Goal: Task Accomplishment & Management: Use online tool/utility

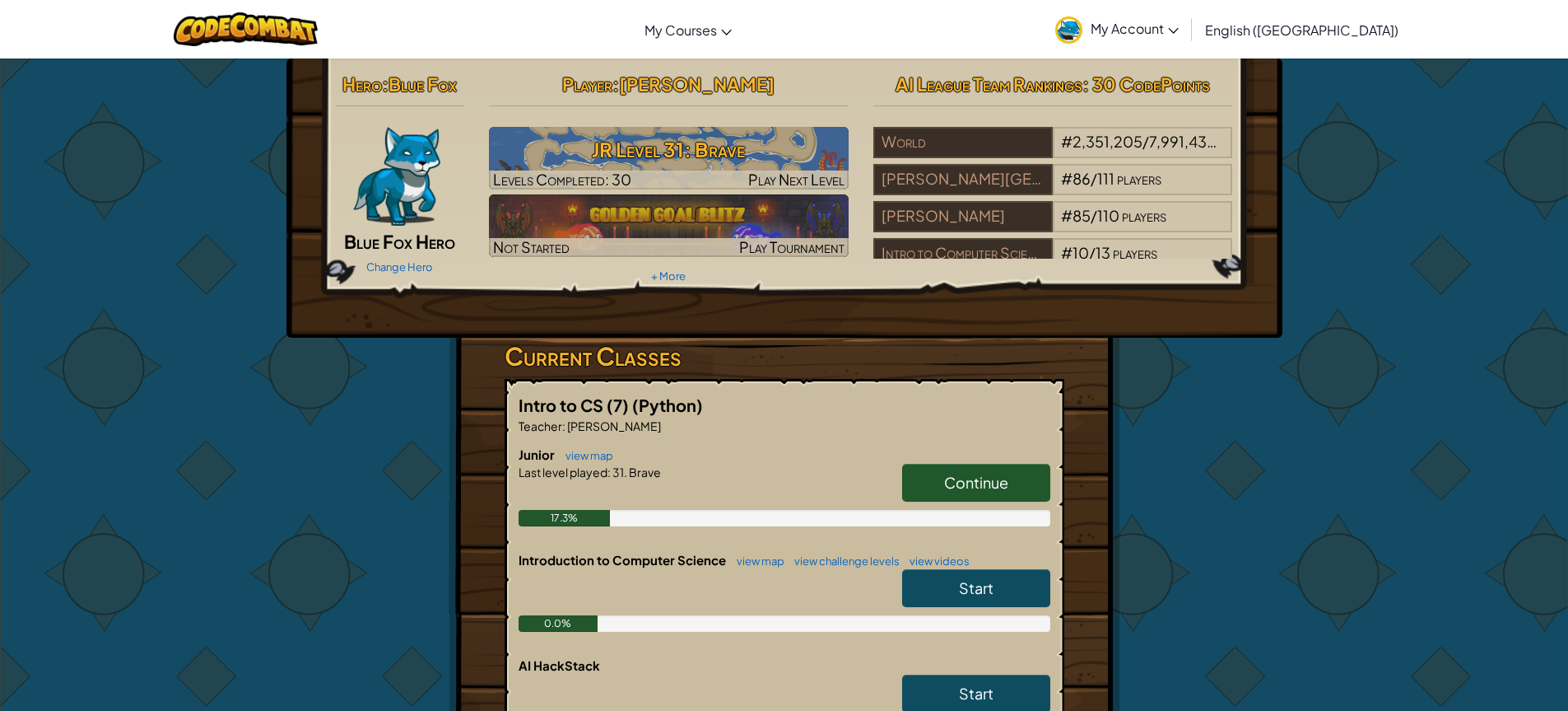
click at [982, 476] on span "Continue" at bounding box center [976, 481] width 64 height 18
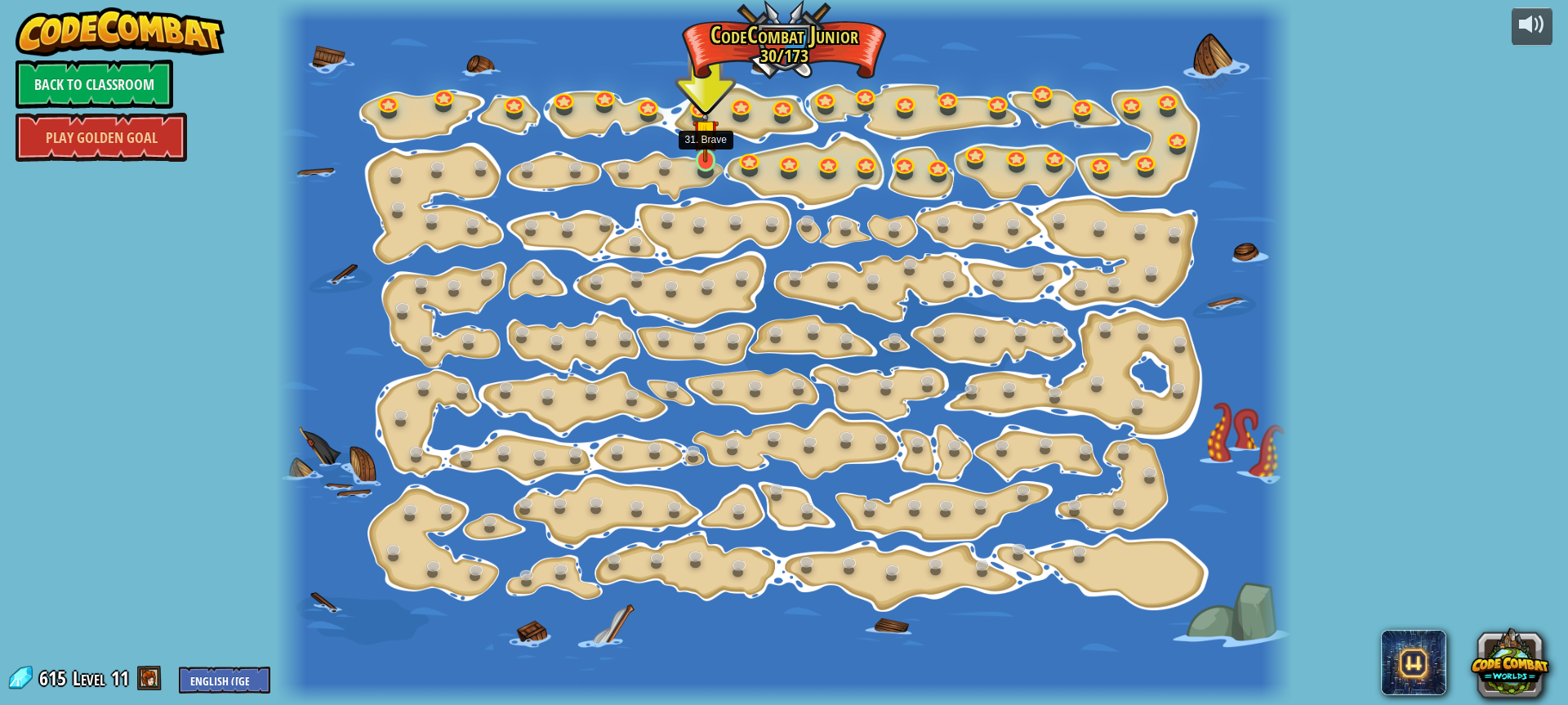
click at [709, 157] on img at bounding box center [705, 132] width 26 height 61
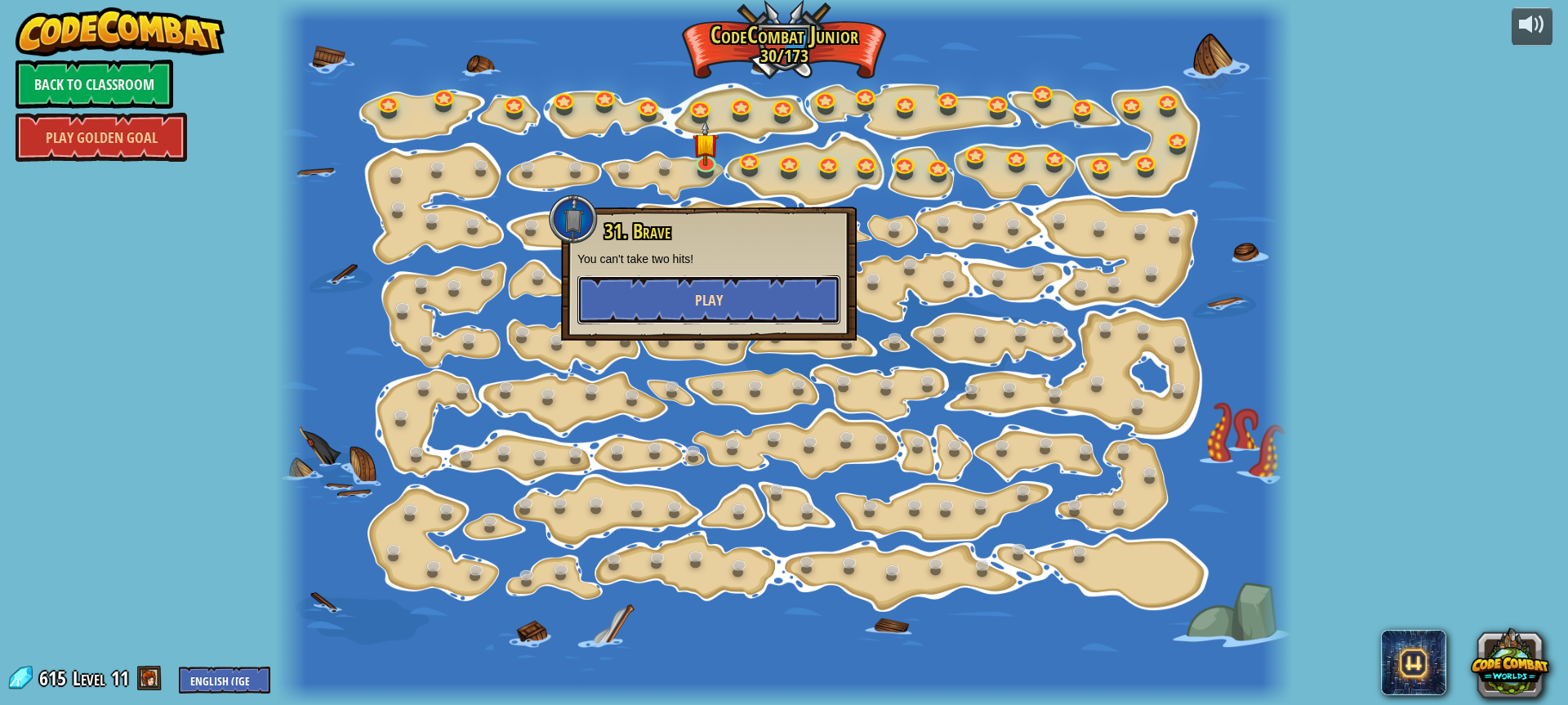
click at [714, 305] on span "Play" at bounding box center [709, 300] width 28 height 20
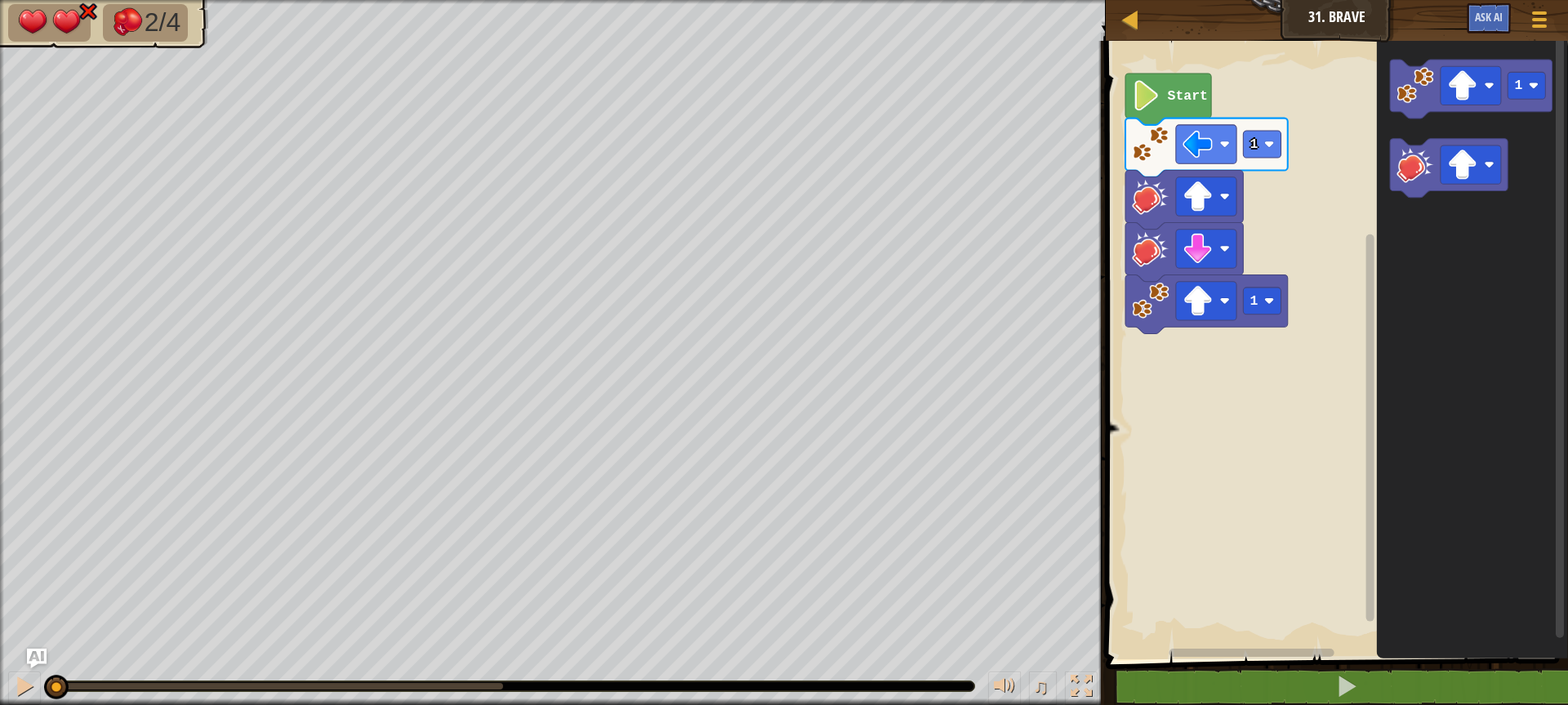
click at [1186, 102] on text "Start" at bounding box center [1186, 95] width 40 height 15
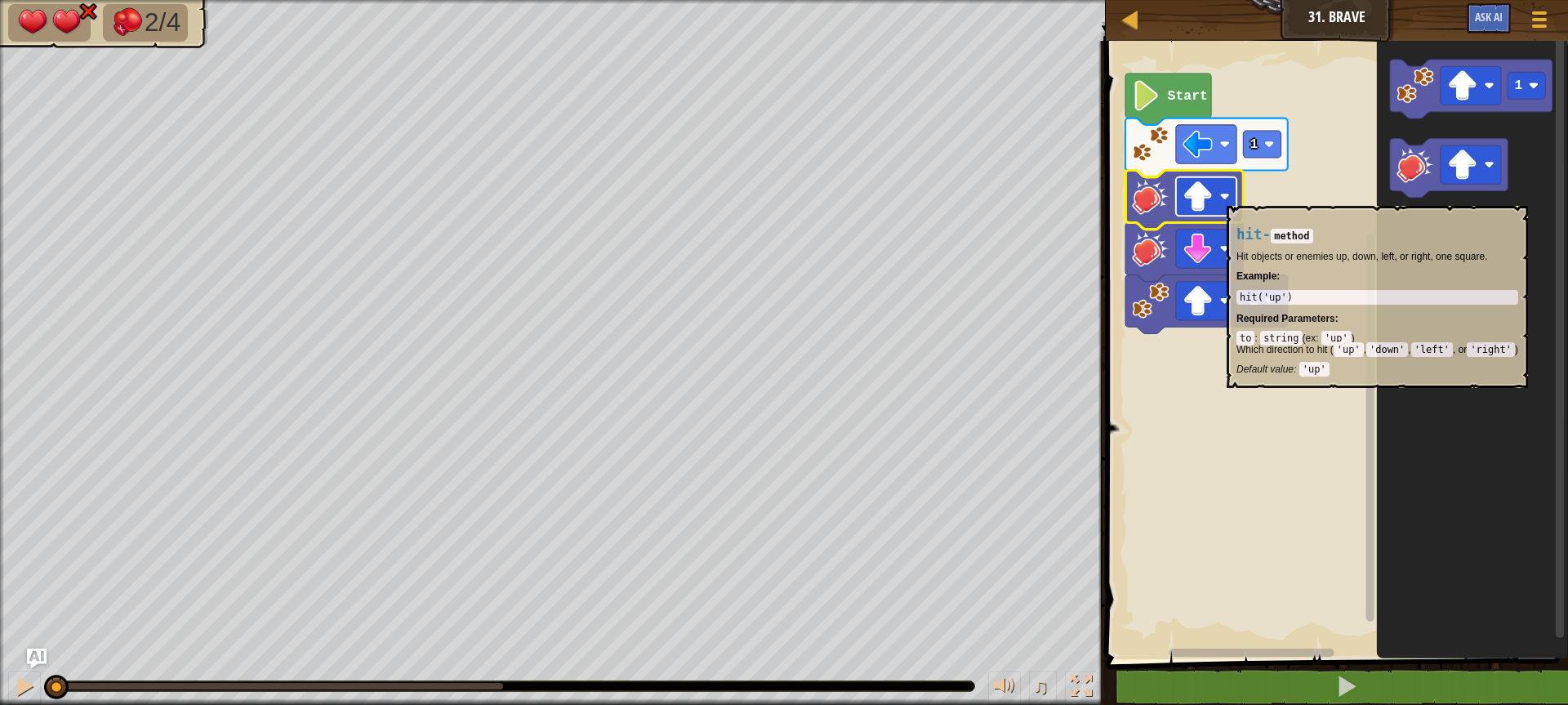
click at [1227, 198] on image "Blockly Workspace" at bounding box center [1224, 196] width 10 height 10
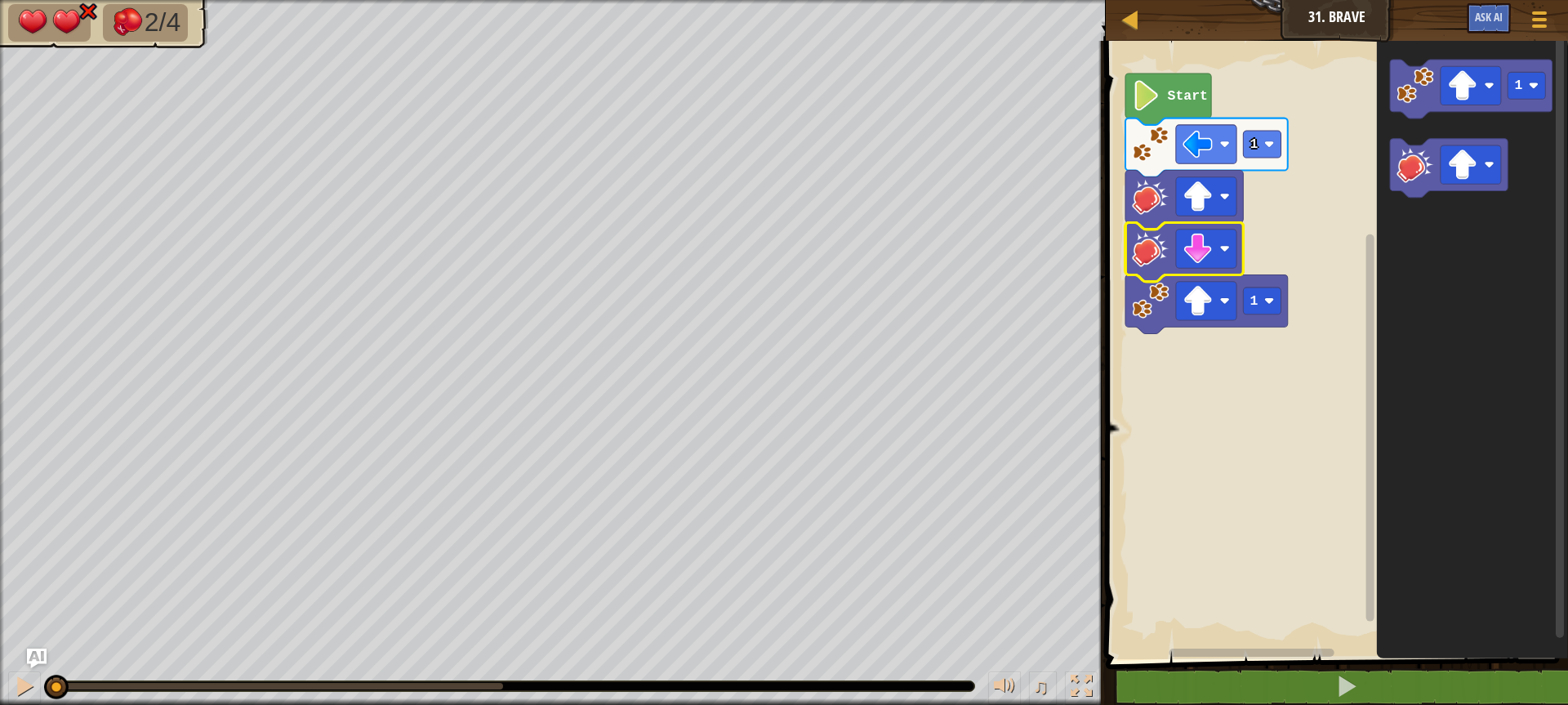
click at [1265, 206] on rect "Blockly Workspace" at bounding box center [1334, 345] width 467 height 626
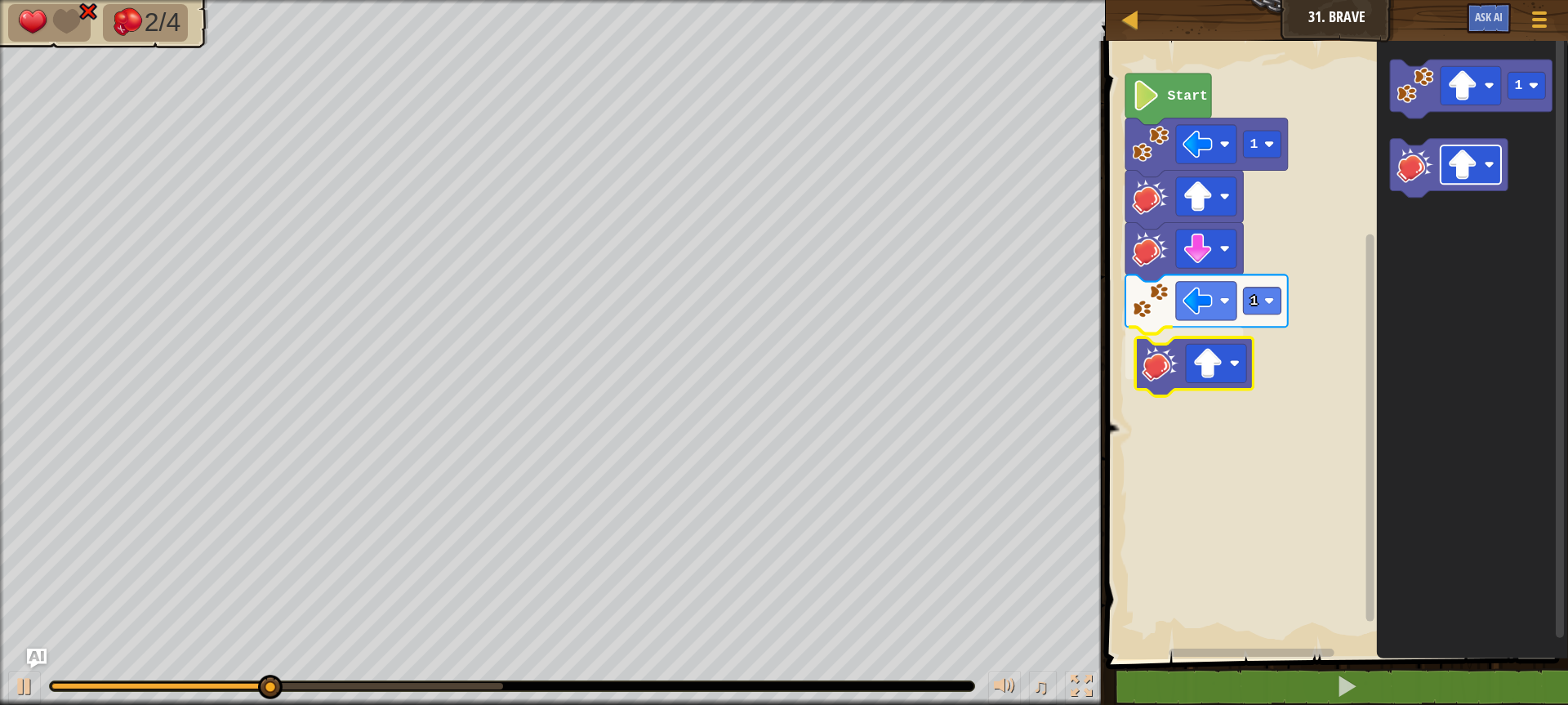
click at [1230, 366] on div "Start 1 1 1" at bounding box center [1334, 345] width 467 height 626
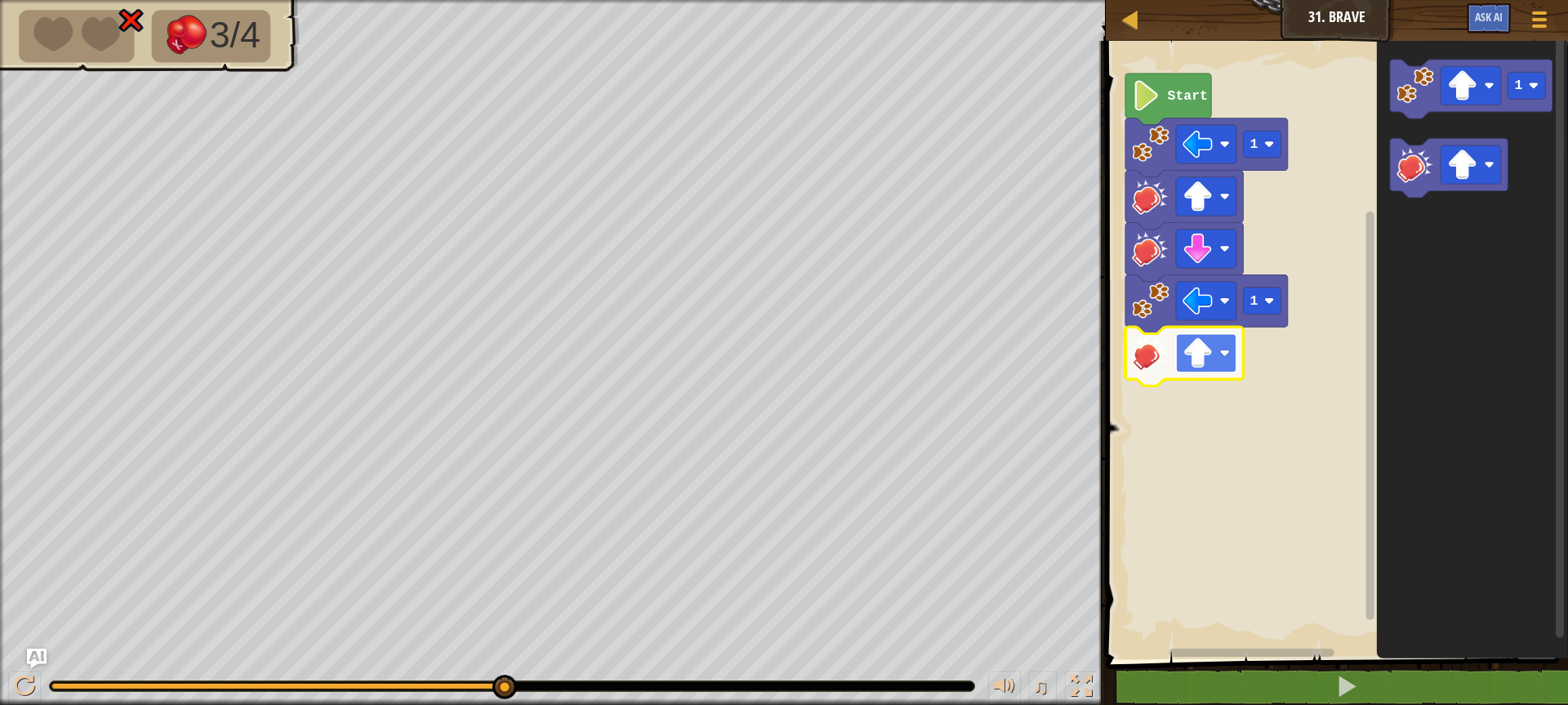
click at [1219, 340] on rect "Blockly Workspace" at bounding box center [1205, 353] width 61 height 39
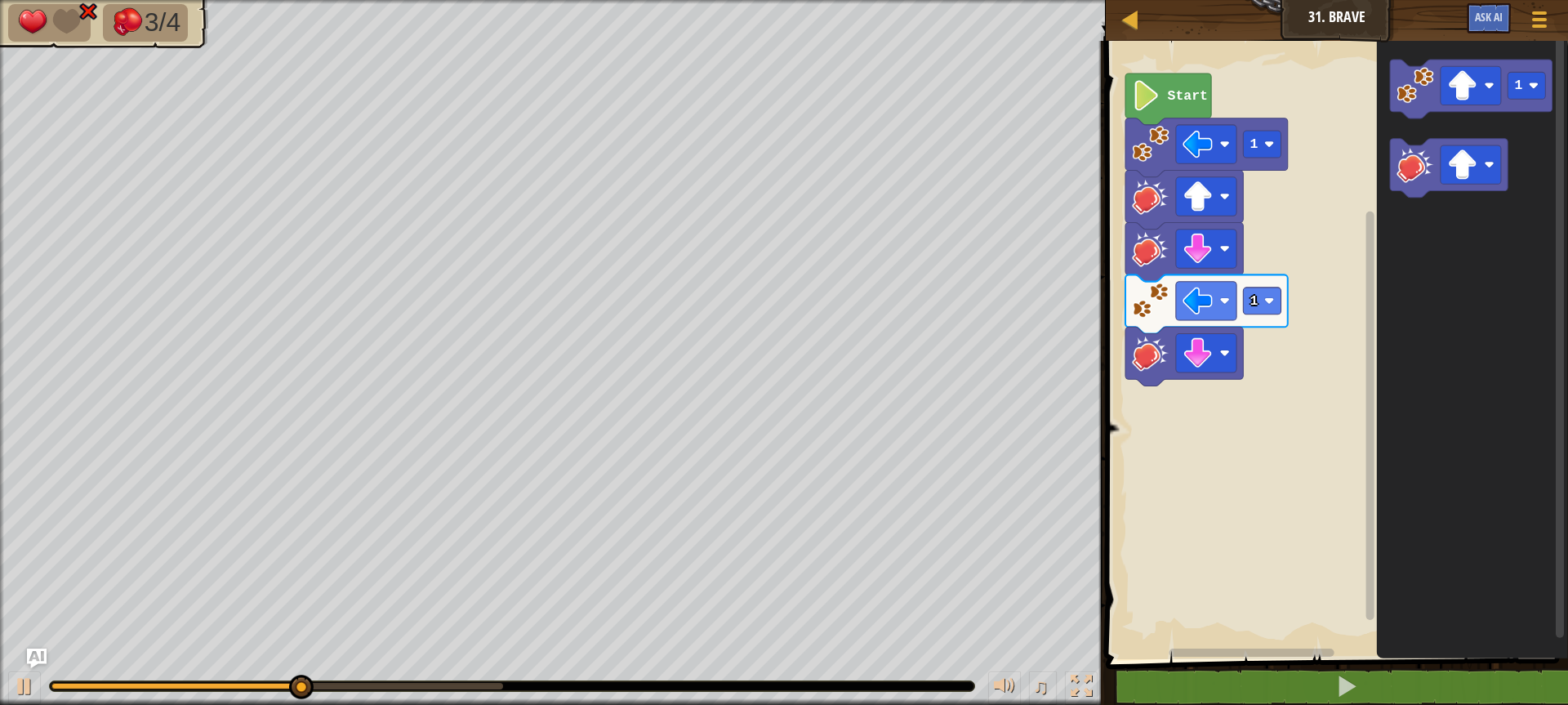
click at [1319, 312] on div "Start 1 1 1" at bounding box center [1334, 345] width 467 height 626
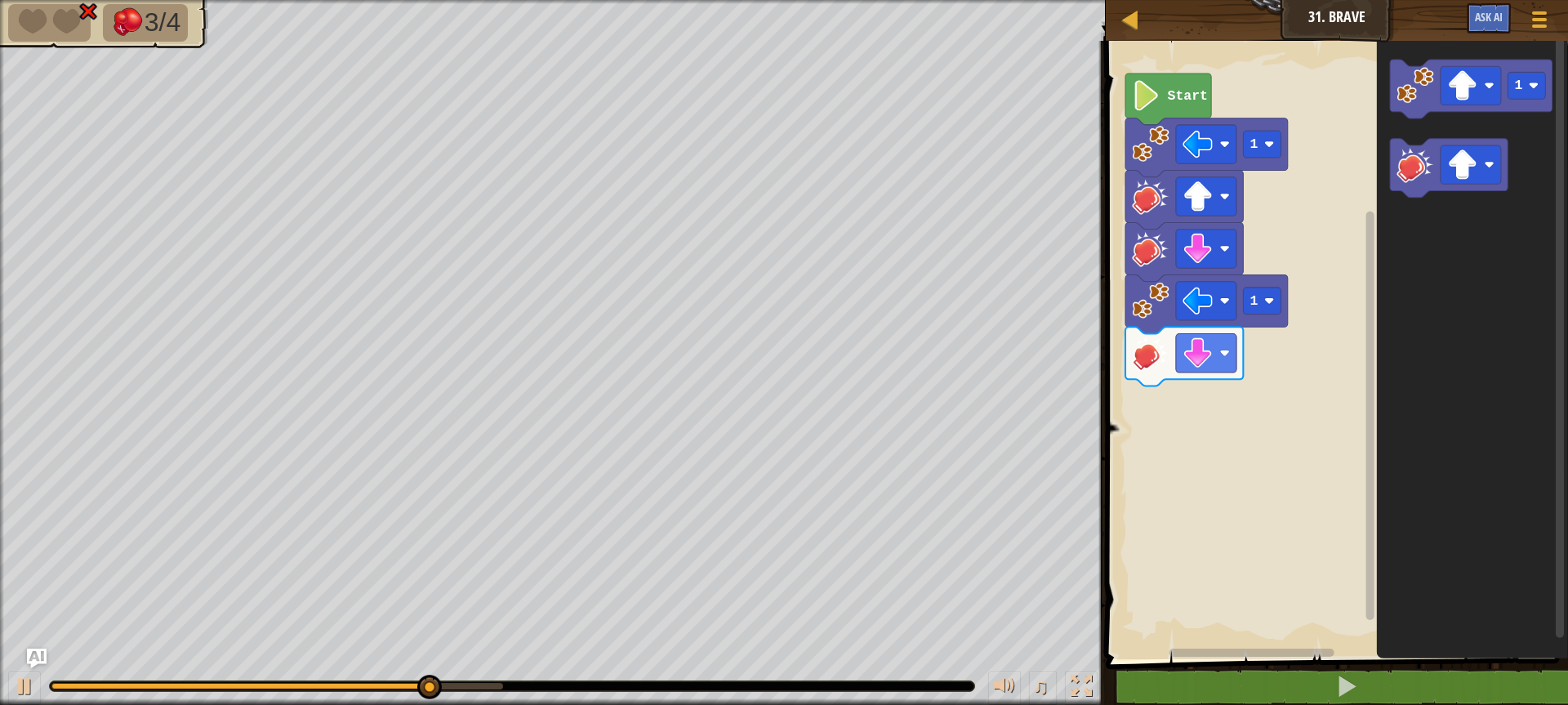
click at [1274, 317] on div "Start 1 1 1" at bounding box center [1334, 345] width 467 height 626
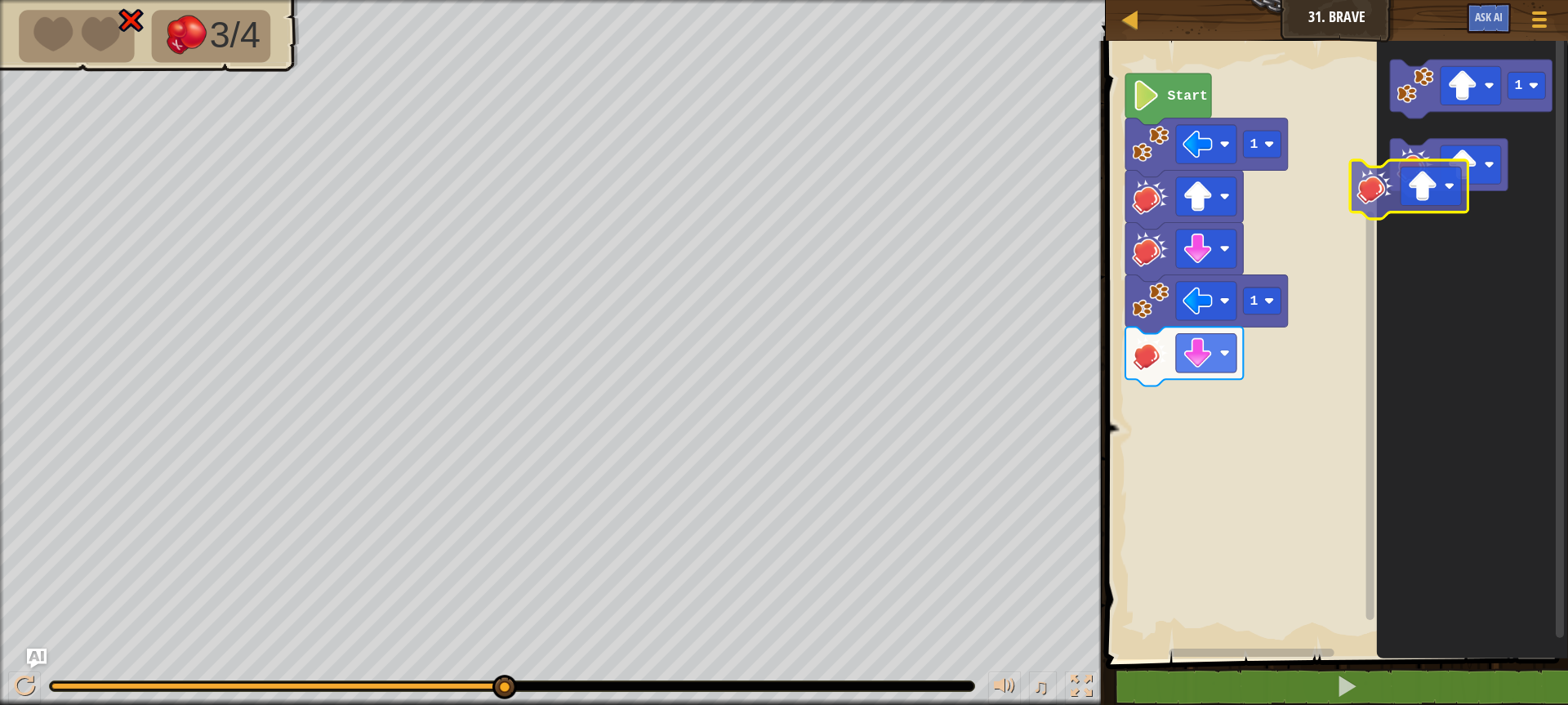
click at [1398, 199] on icon "1" at bounding box center [1472, 345] width 191 height 626
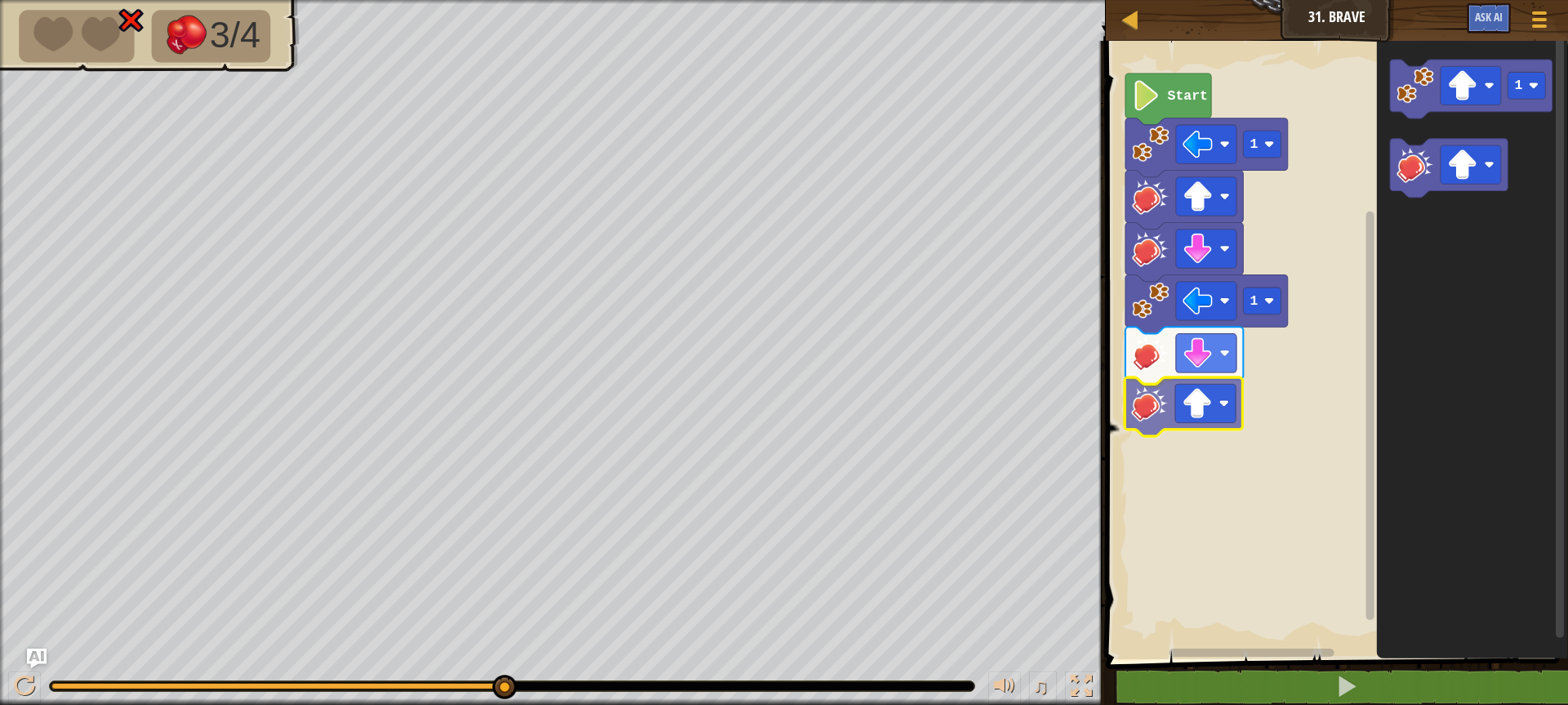
click at [1156, 413] on div "Start 1 1 1" at bounding box center [1334, 345] width 467 height 626
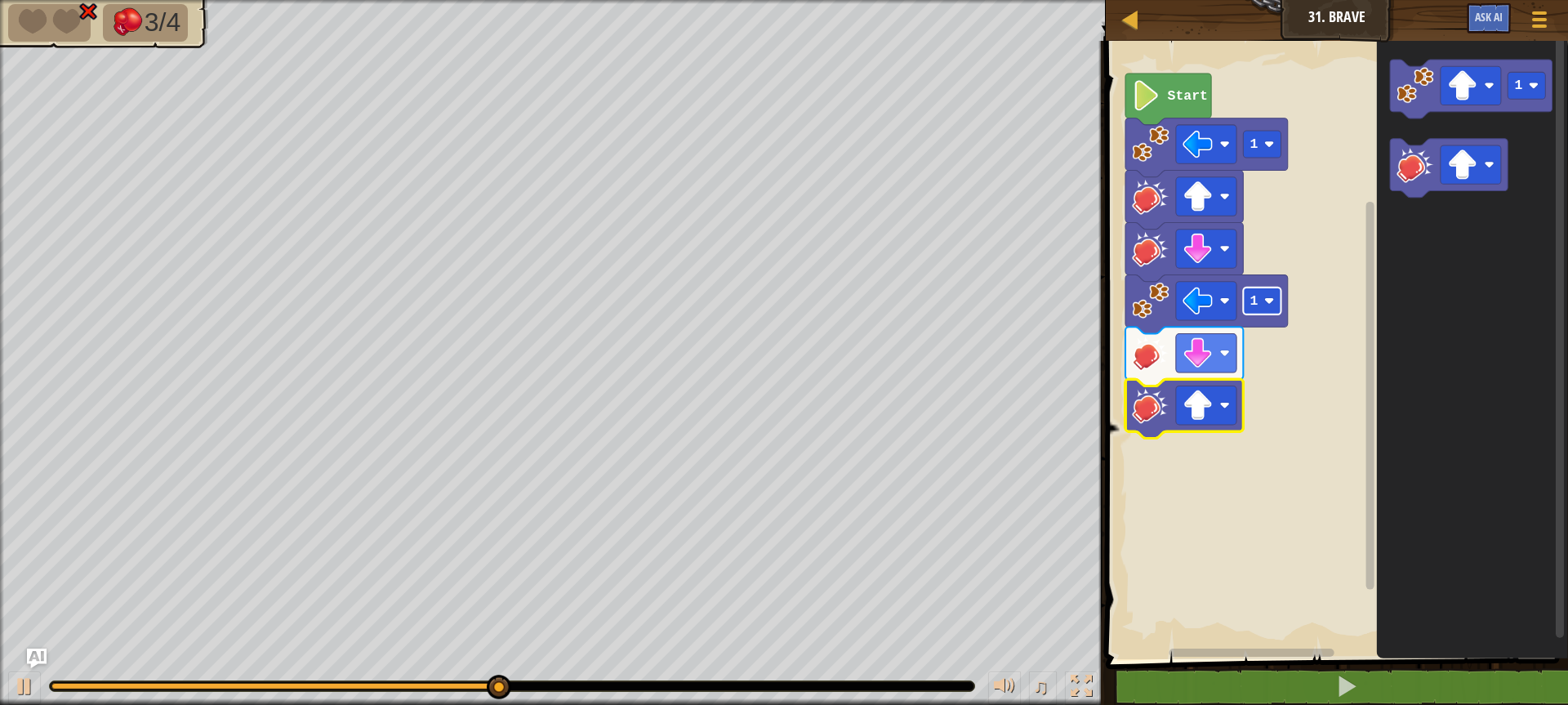
click at [1272, 287] on rect "Blockly Workspace" at bounding box center [1261, 301] width 38 height 27
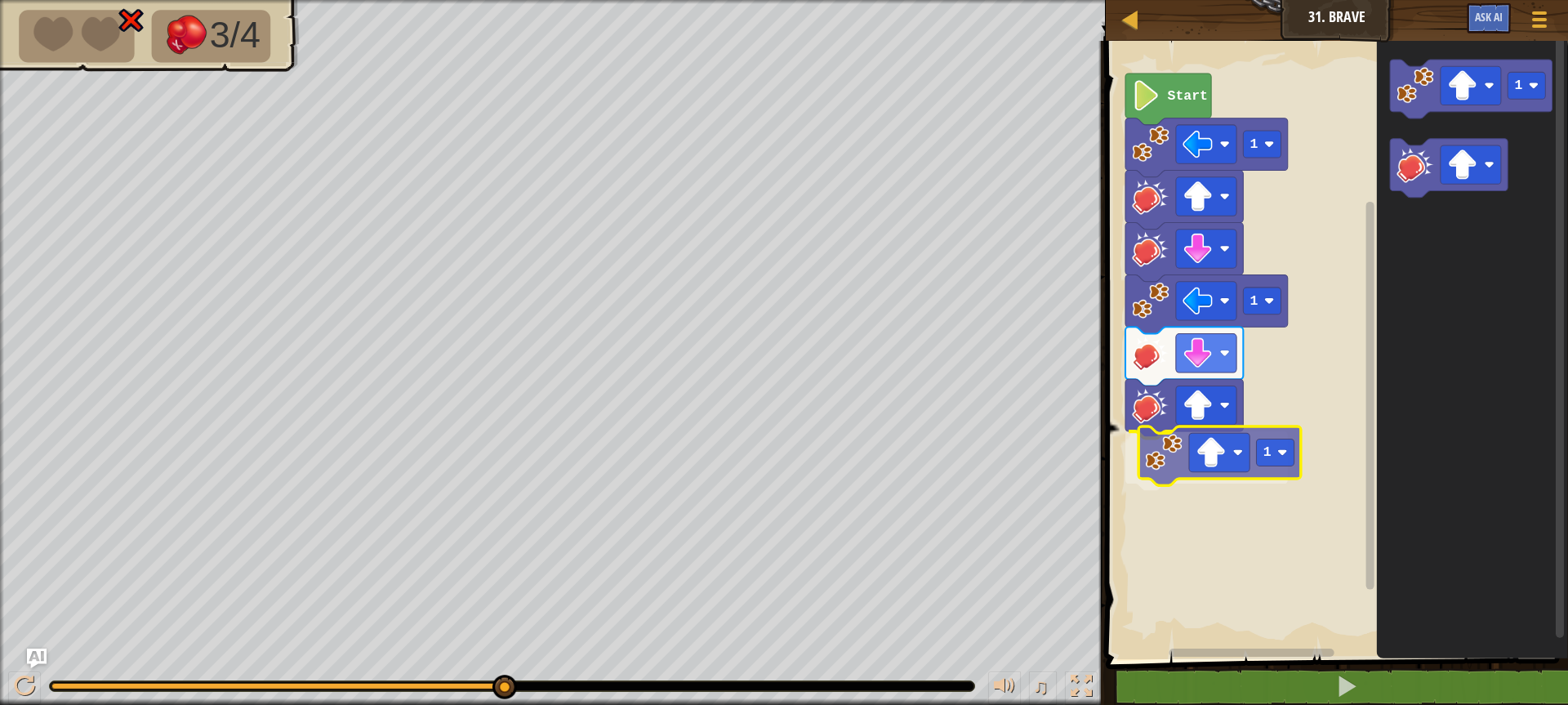
click at [1155, 461] on div "Start 1 1 1 1 1" at bounding box center [1334, 345] width 467 height 626
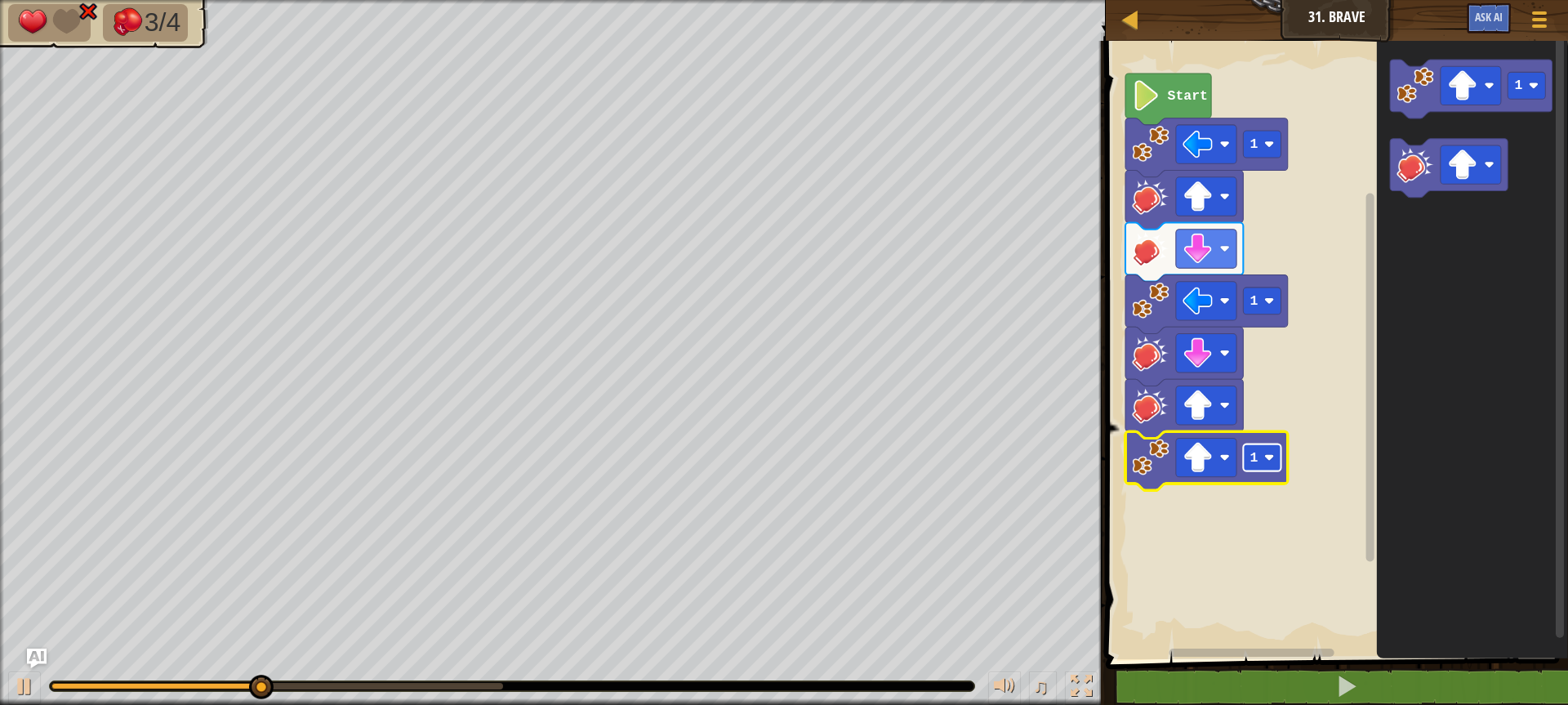
click at [1255, 471] on rect "Blockly Workspace" at bounding box center [1261, 458] width 38 height 27
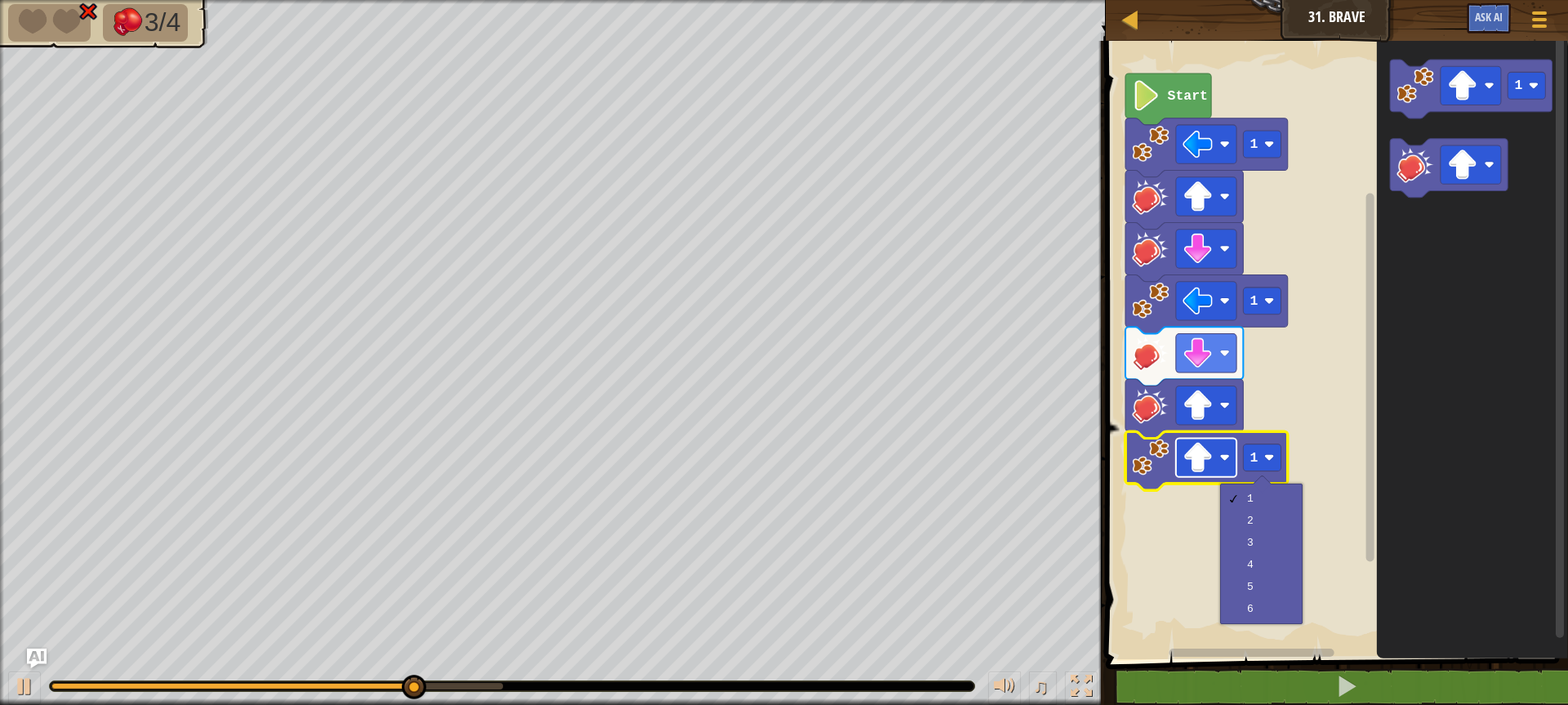
click at [1218, 456] on rect "Blockly Workspace" at bounding box center [1205, 457] width 61 height 39
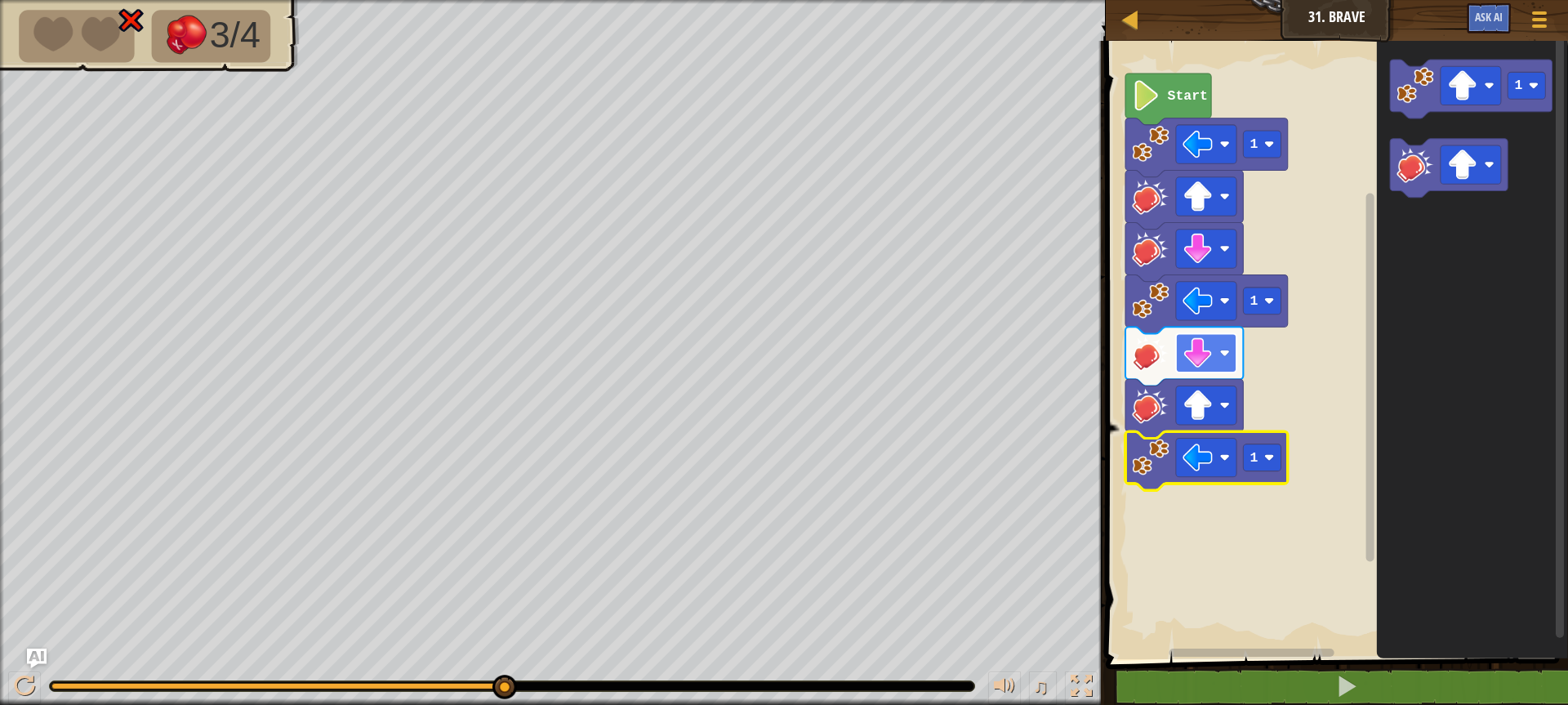
click at [1203, 362] on image "Blockly Workspace" at bounding box center [1197, 353] width 30 height 30
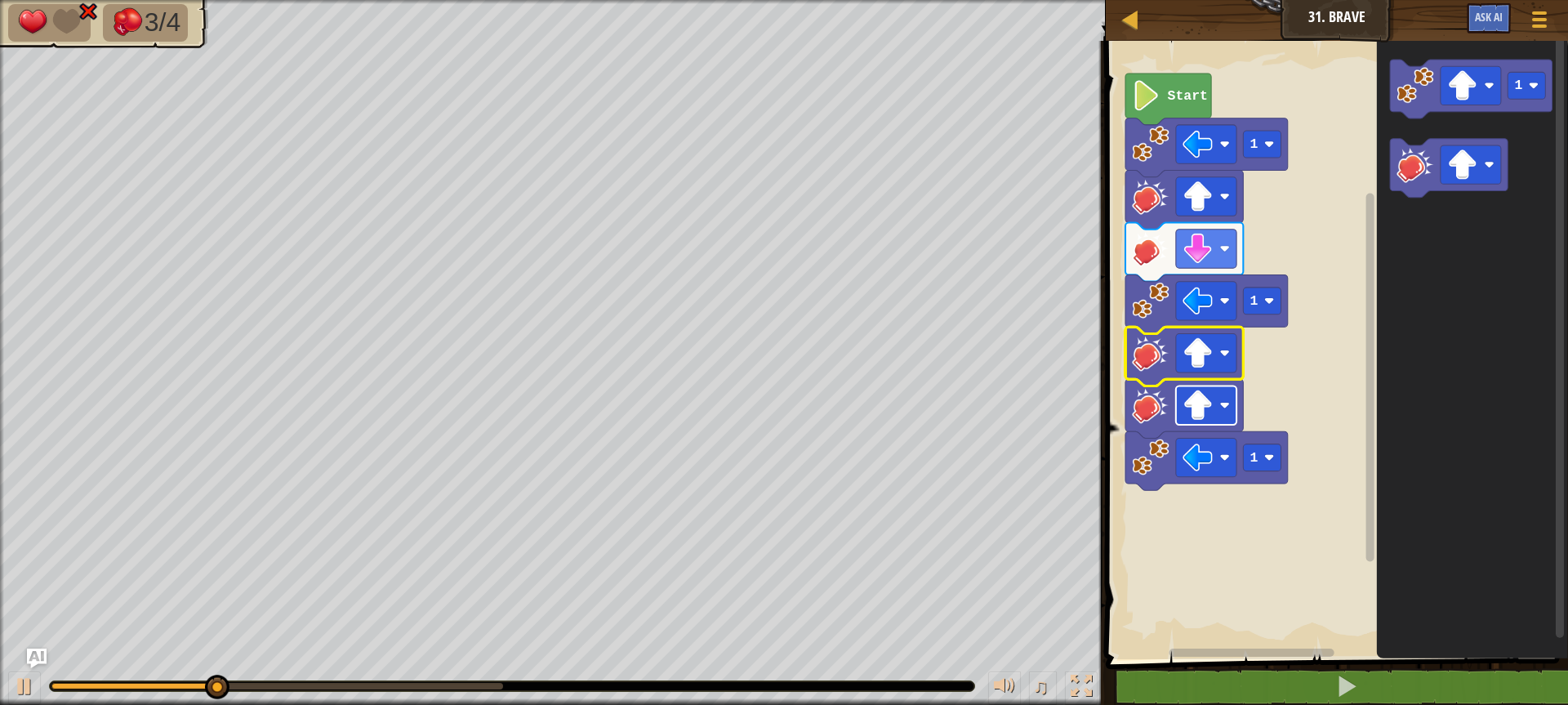
click at [1211, 405] on image "Blockly Workspace" at bounding box center [1197, 405] width 30 height 30
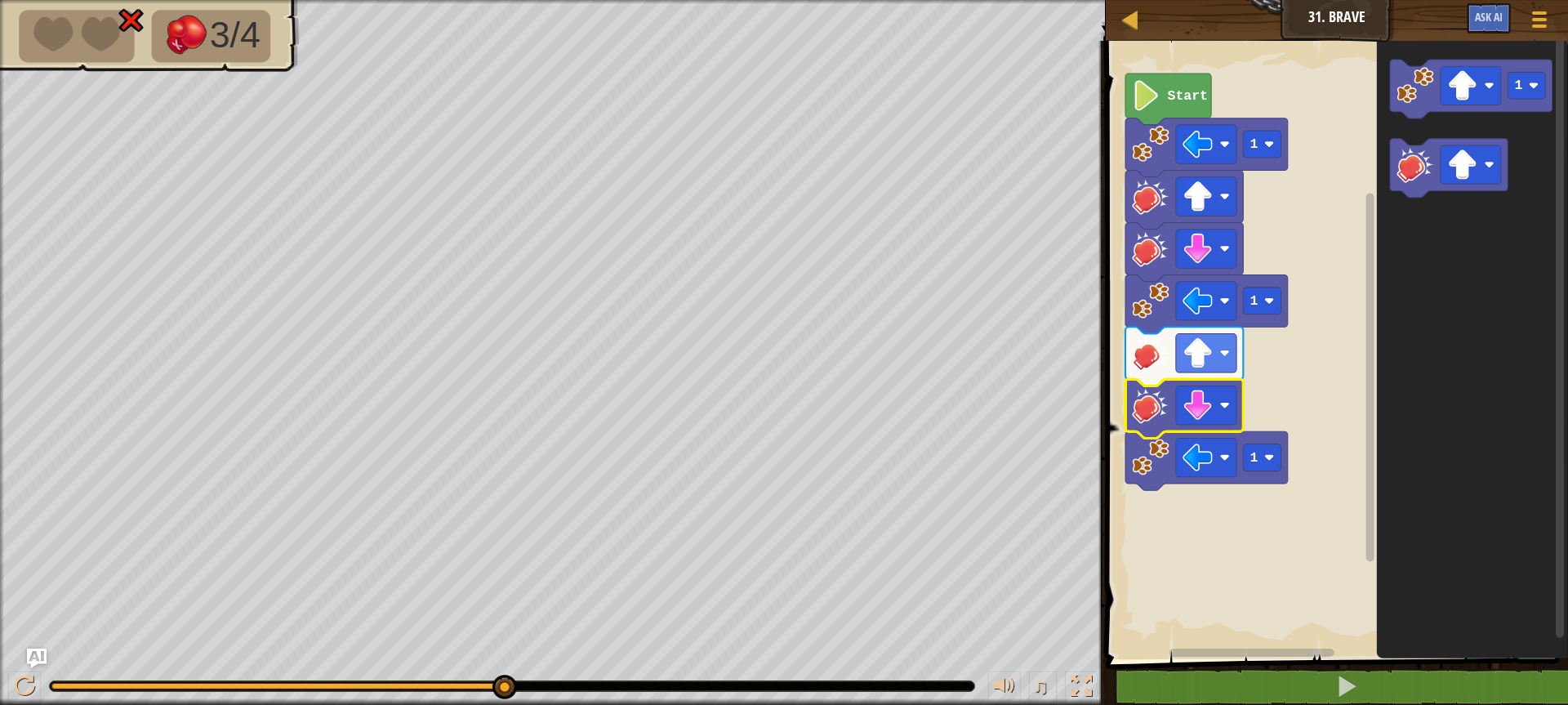
click at [1159, 98] on image "Blockly Workspace" at bounding box center [1147, 95] width 29 height 30
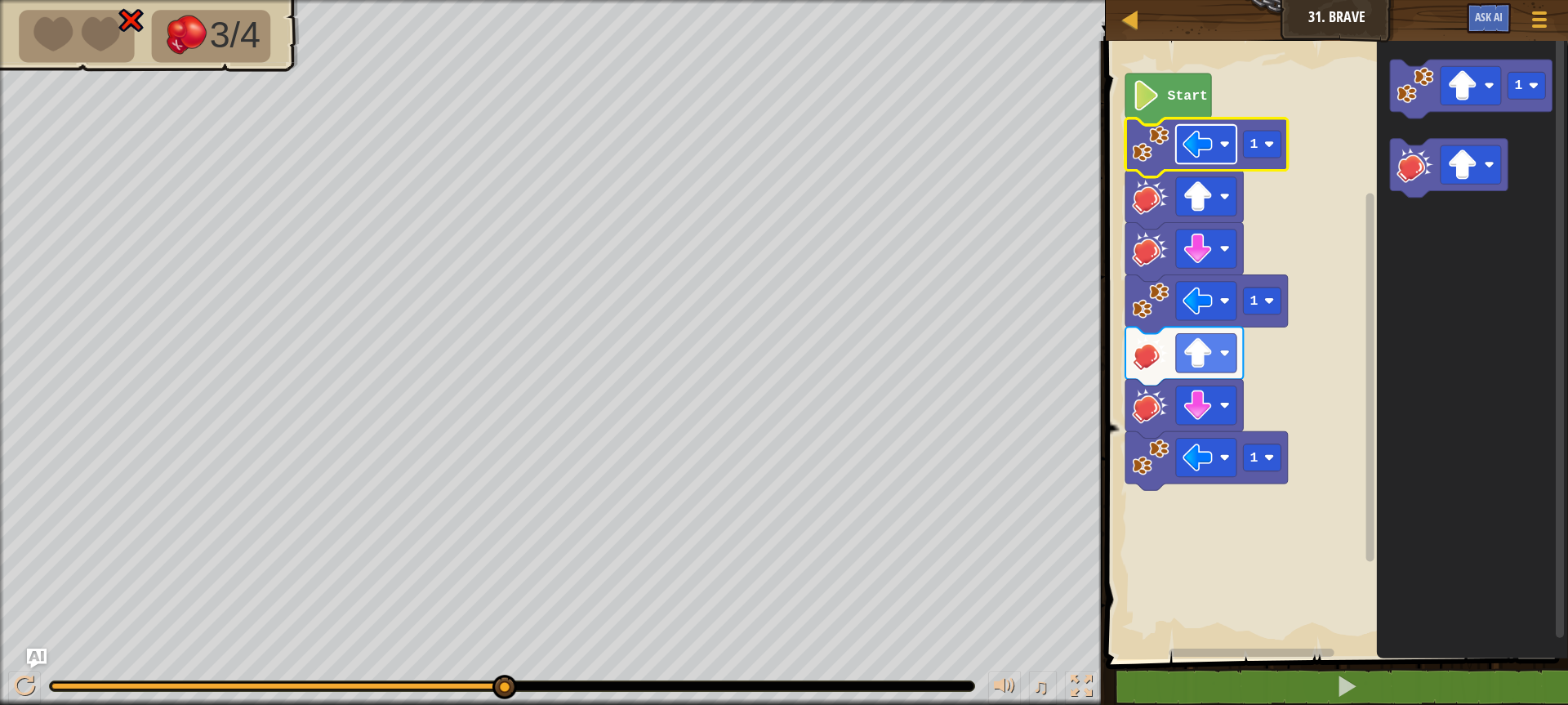
click at [1187, 152] on image "Blockly Workspace" at bounding box center [1197, 144] width 30 height 30
click at [1303, 400] on rect "Blockly Workspace" at bounding box center [1334, 345] width 467 height 626
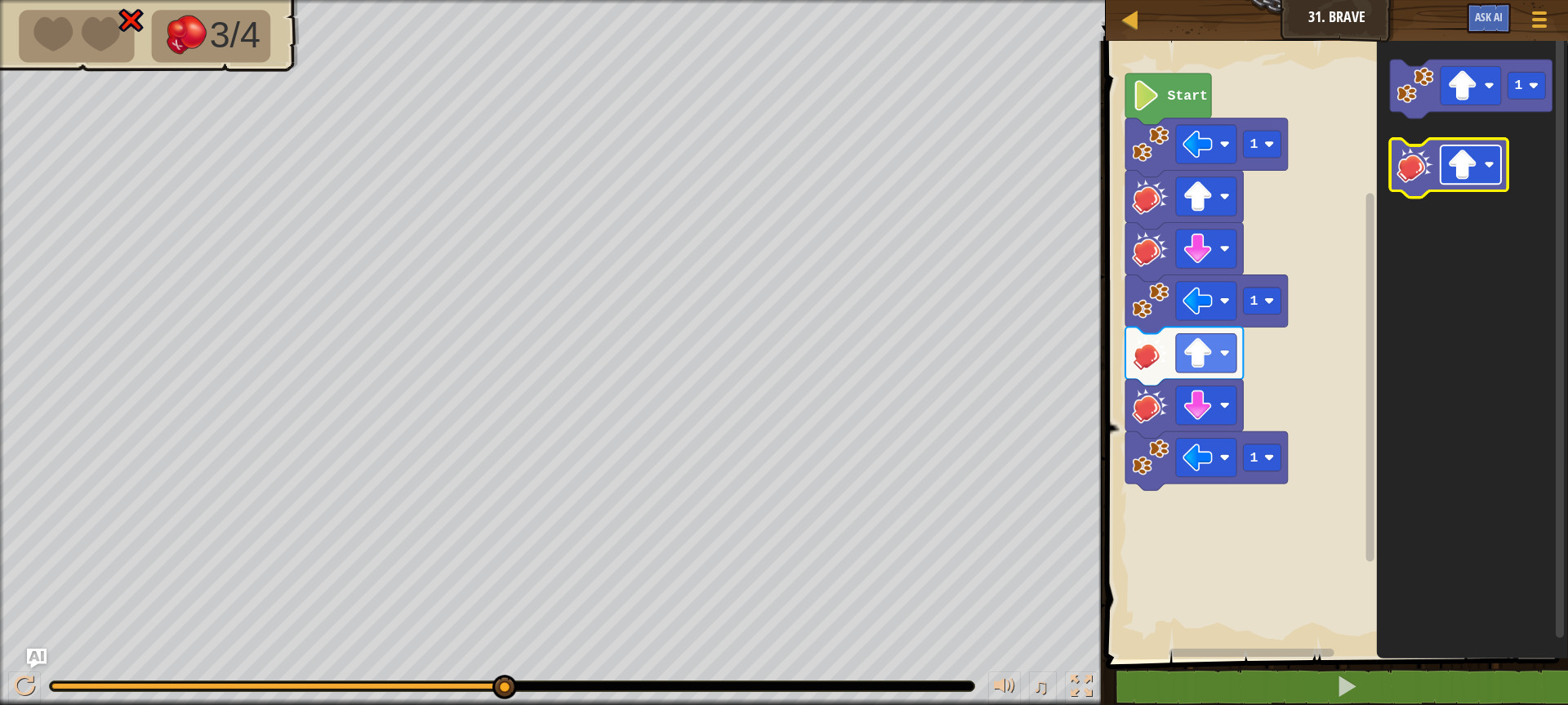
click at [1464, 174] on image "Blockly Workspace" at bounding box center [1461, 164] width 30 height 30
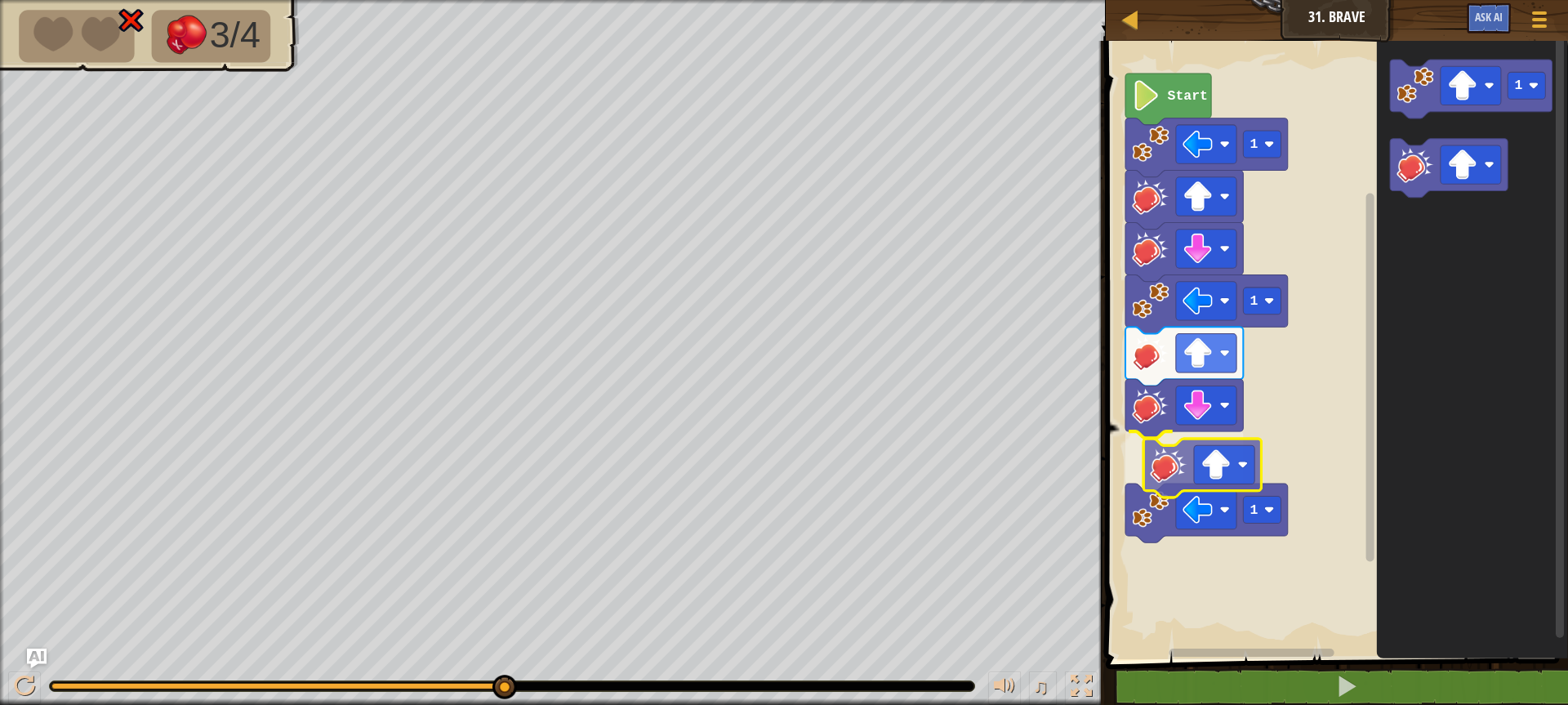
click at [1170, 469] on div "Start 1 1 1 1" at bounding box center [1334, 345] width 467 height 626
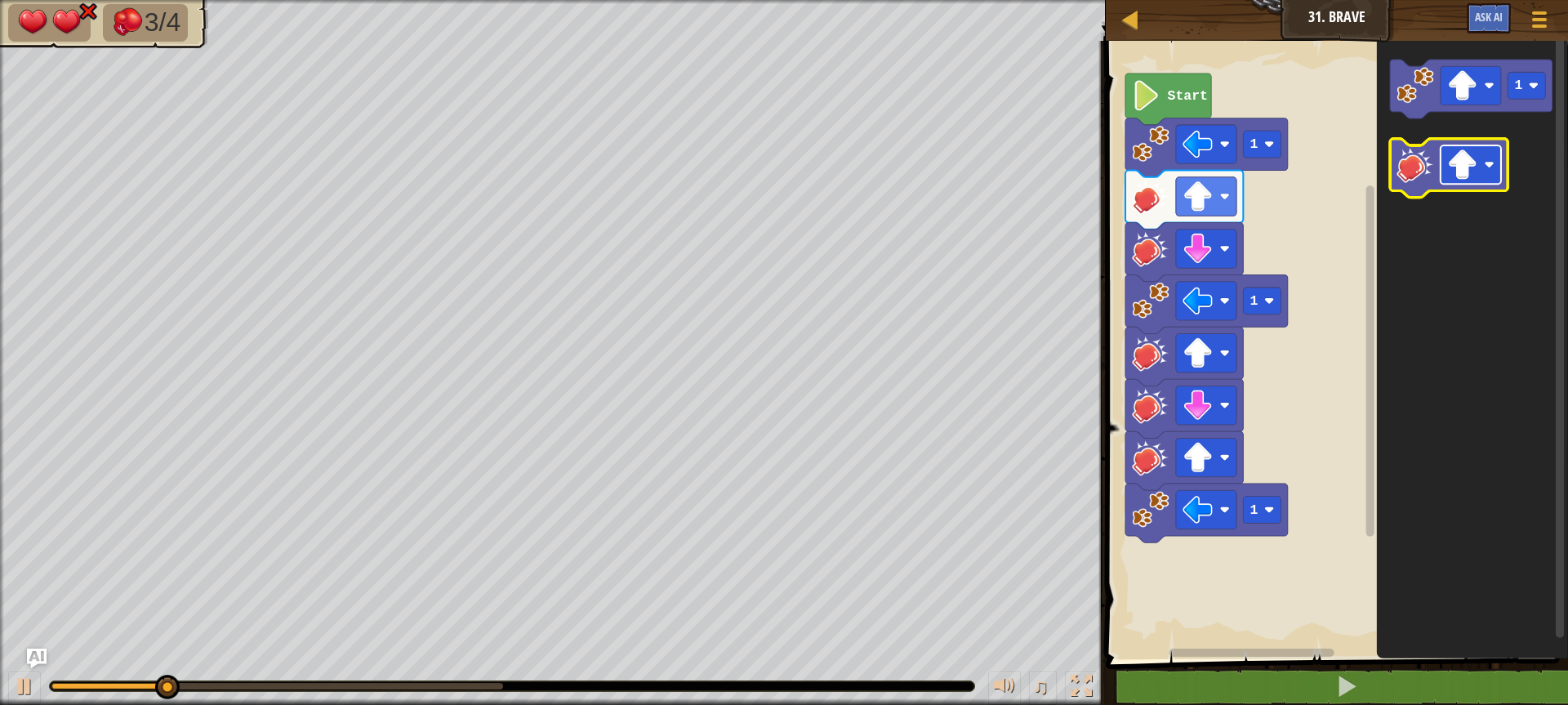
click at [1475, 177] on image "Blockly Workspace" at bounding box center [1461, 164] width 30 height 30
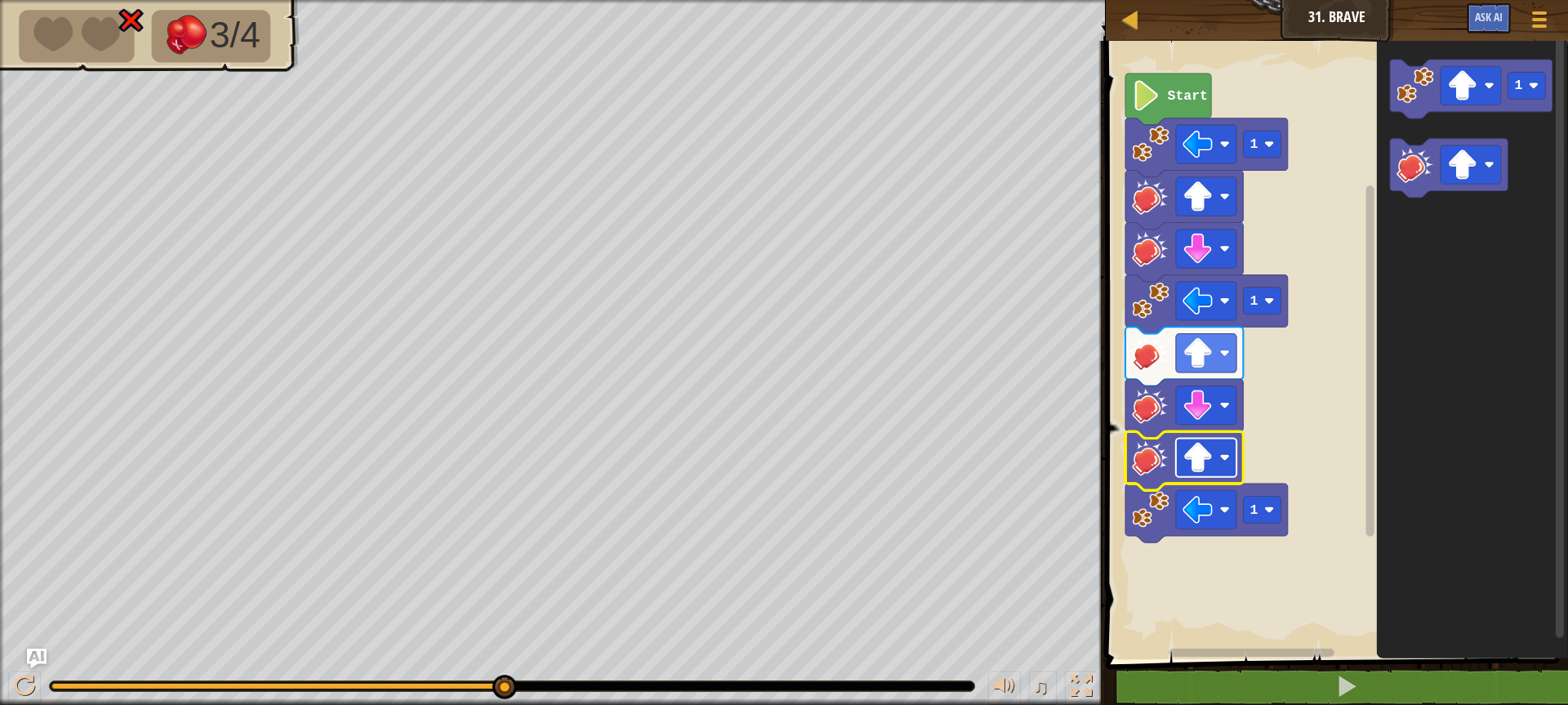
click at [1188, 463] on image "Blockly Workspace" at bounding box center [1197, 457] width 30 height 30
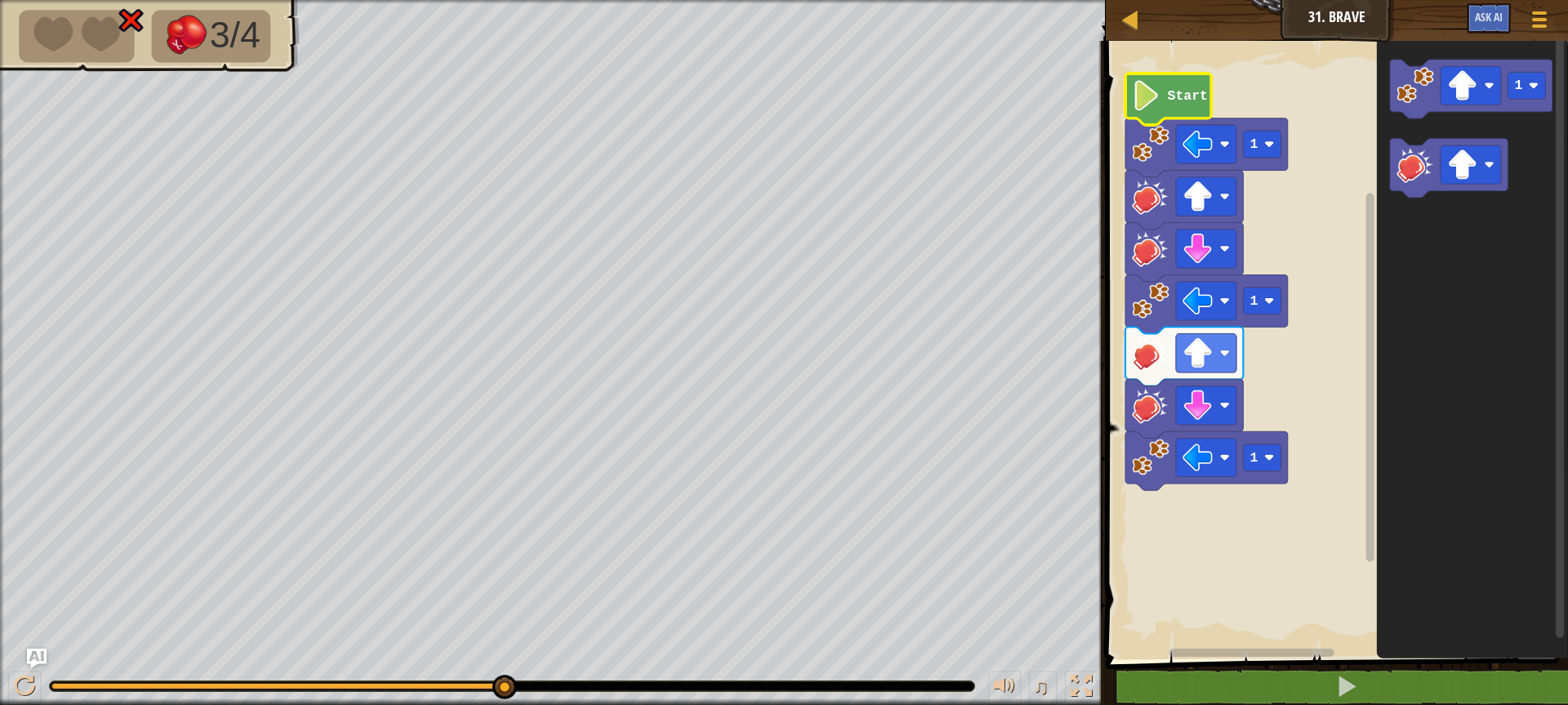
click at [1169, 109] on icon "Blockly Workspace" at bounding box center [1168, 98] width 86 height 51
click at [1316, 448] on div "Start 1 1 1 1" at bounding box center [1334, 345] width 467 height 626
click at [1273, 416] on div "Start 1 1 1 1" at bounding box center [1334, 345] width 467 height 626
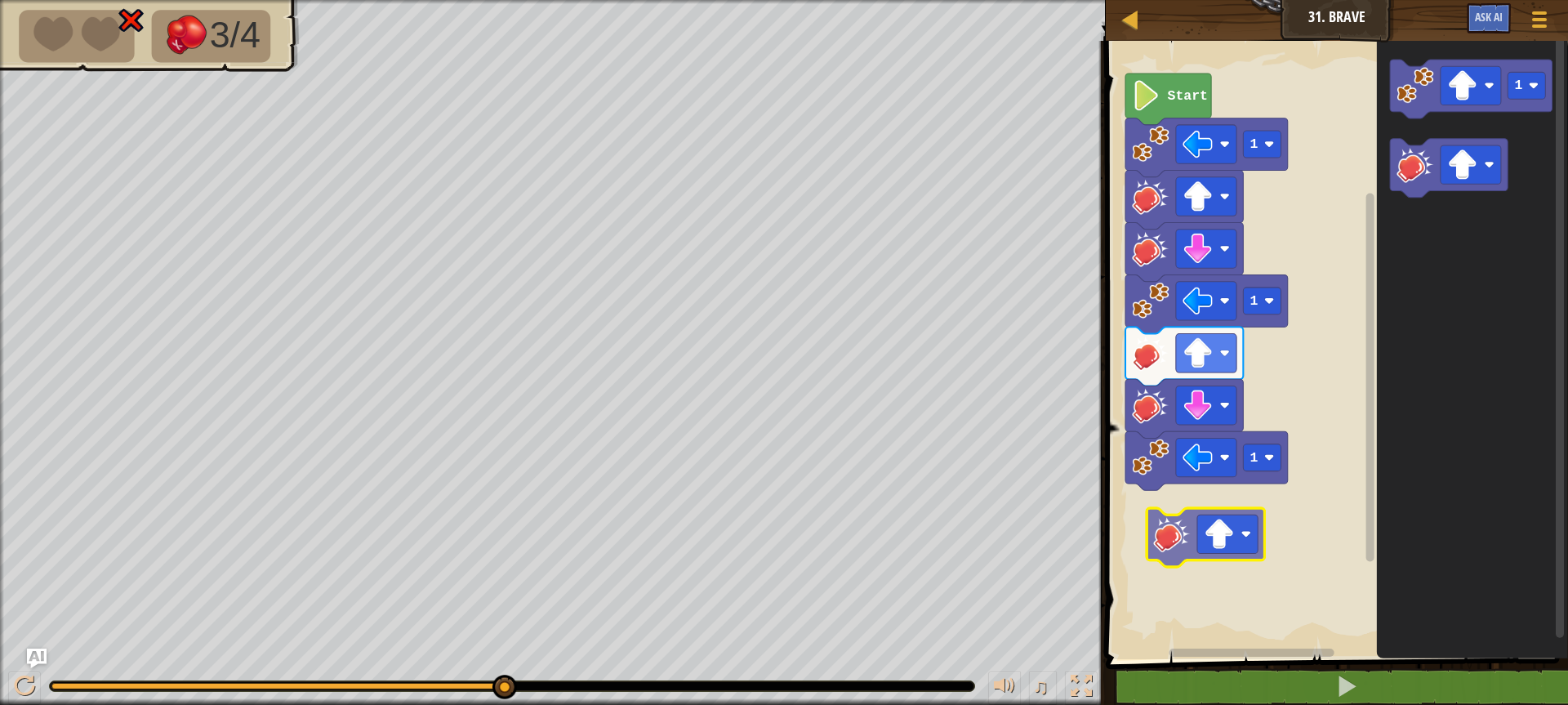
click at [1186, 546] on div "Start 1 1 1 1" at bounding box center [1334, 345] width 467 height 626
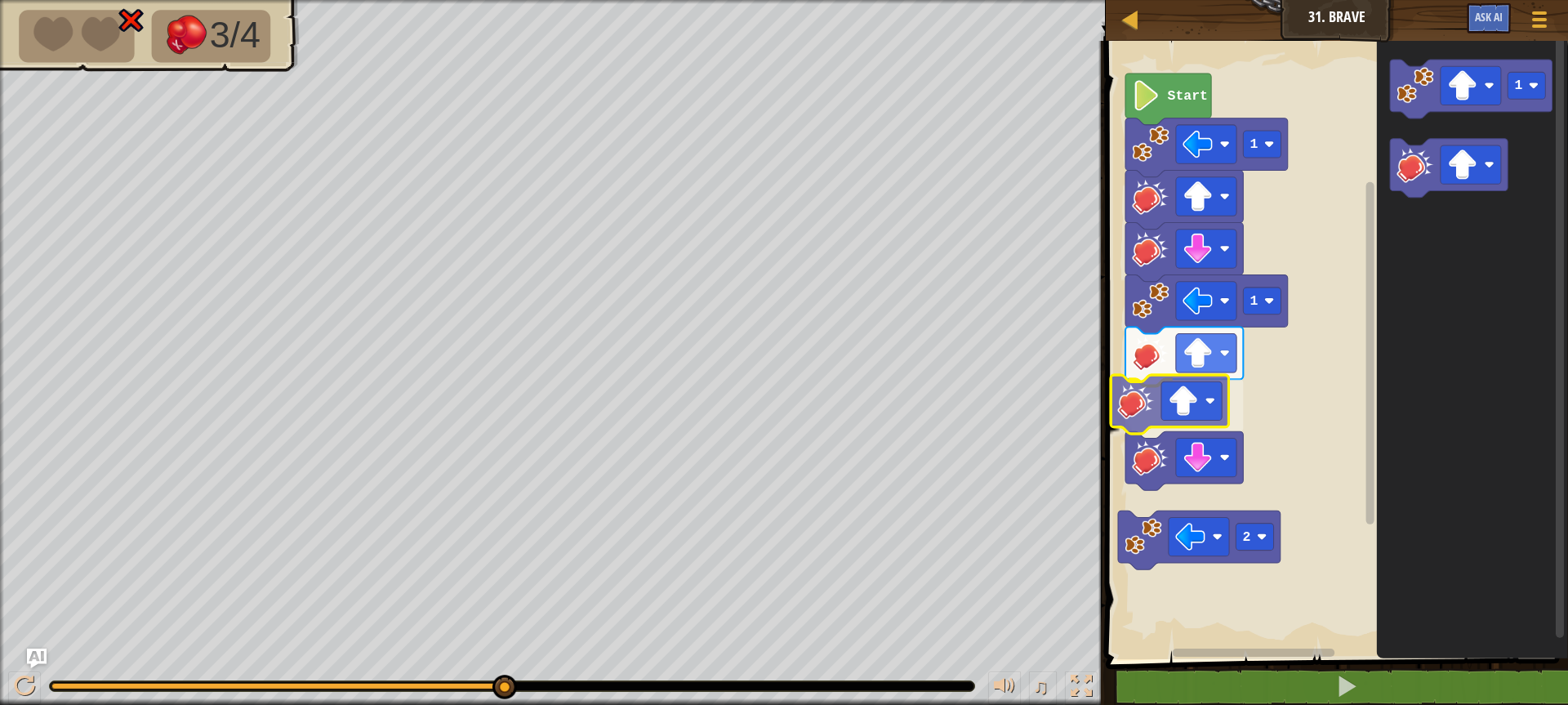
click at [1149, 408] on div "Start 1 1 2 1" at bounding box center [1334, 345] width 467 height 626
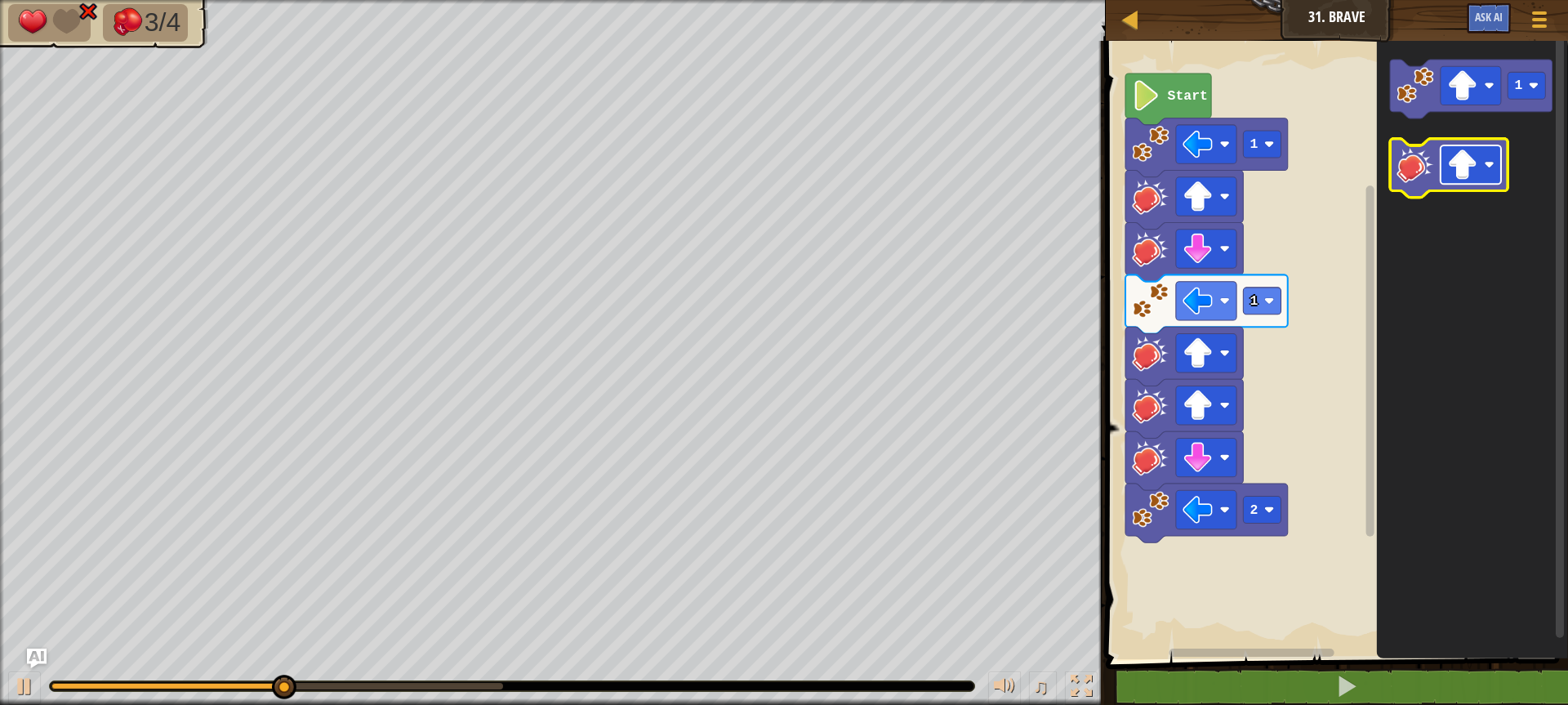
click at [1474, 157] on image "Blockly Workspace" at bounding box center [1461, 164] width 30 height 30
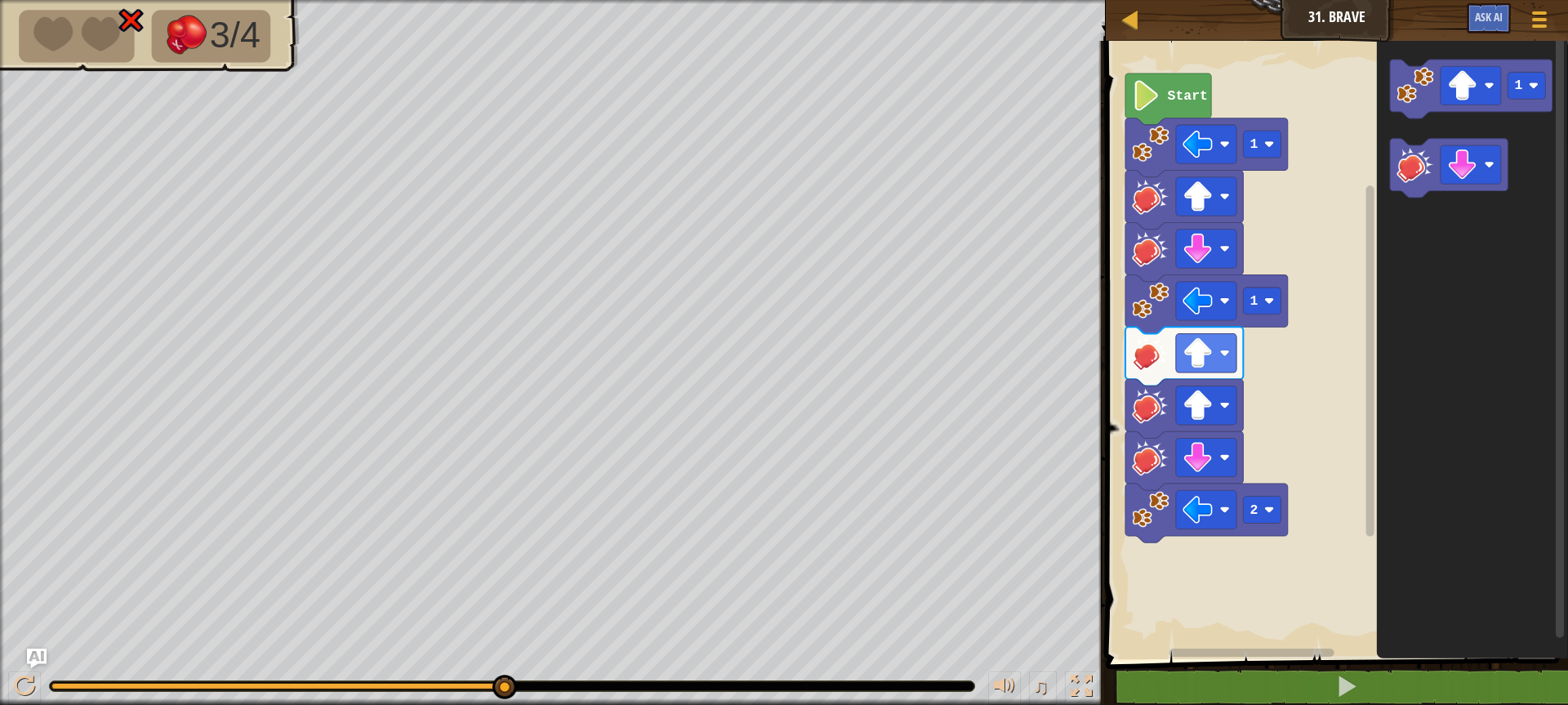
click at [1241, 462] on div "2 1 1 Start 1" at bounding box center [1334, 345] width 467 height 626
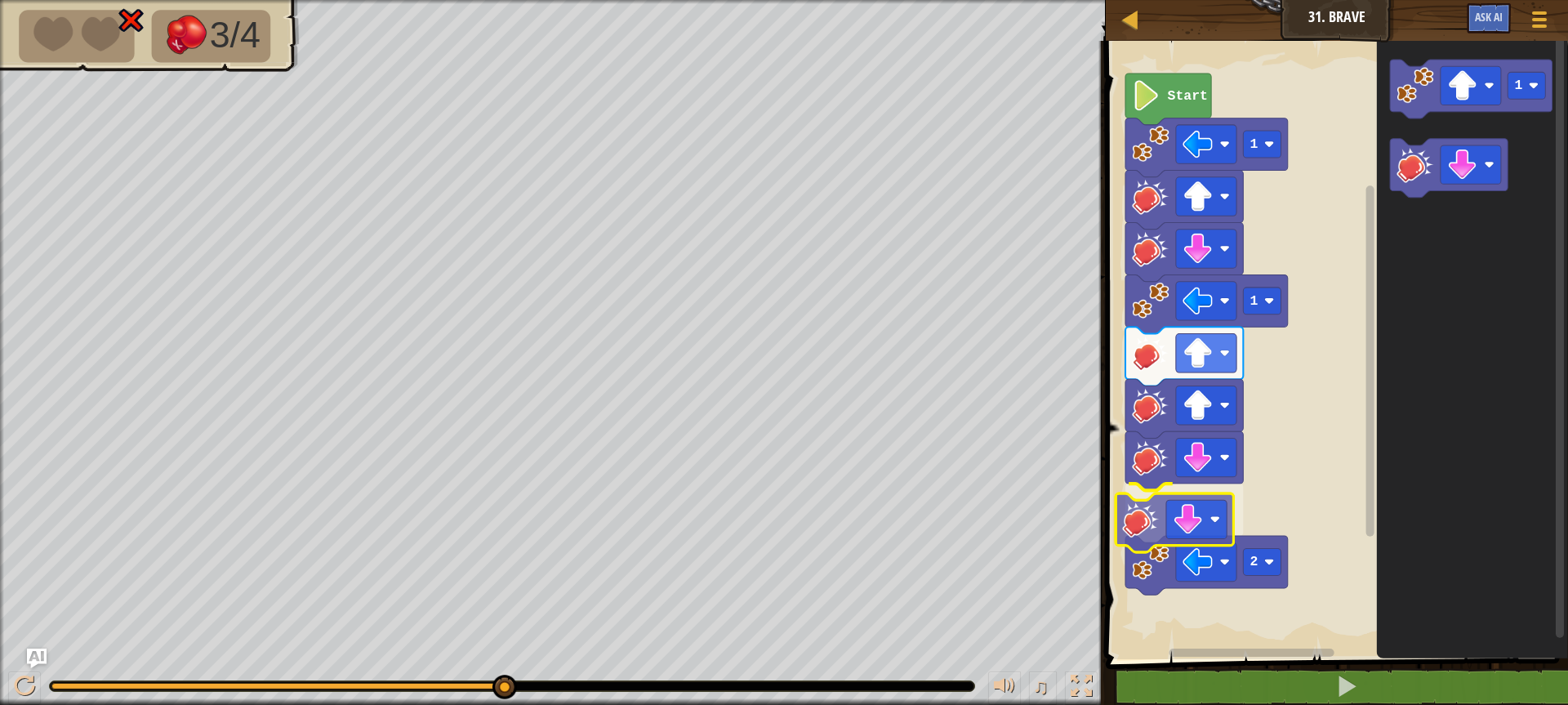
click at [1143, 535] on div "2 1 1 Start 1" at bounding box center [1334, 345] width 467 height 626
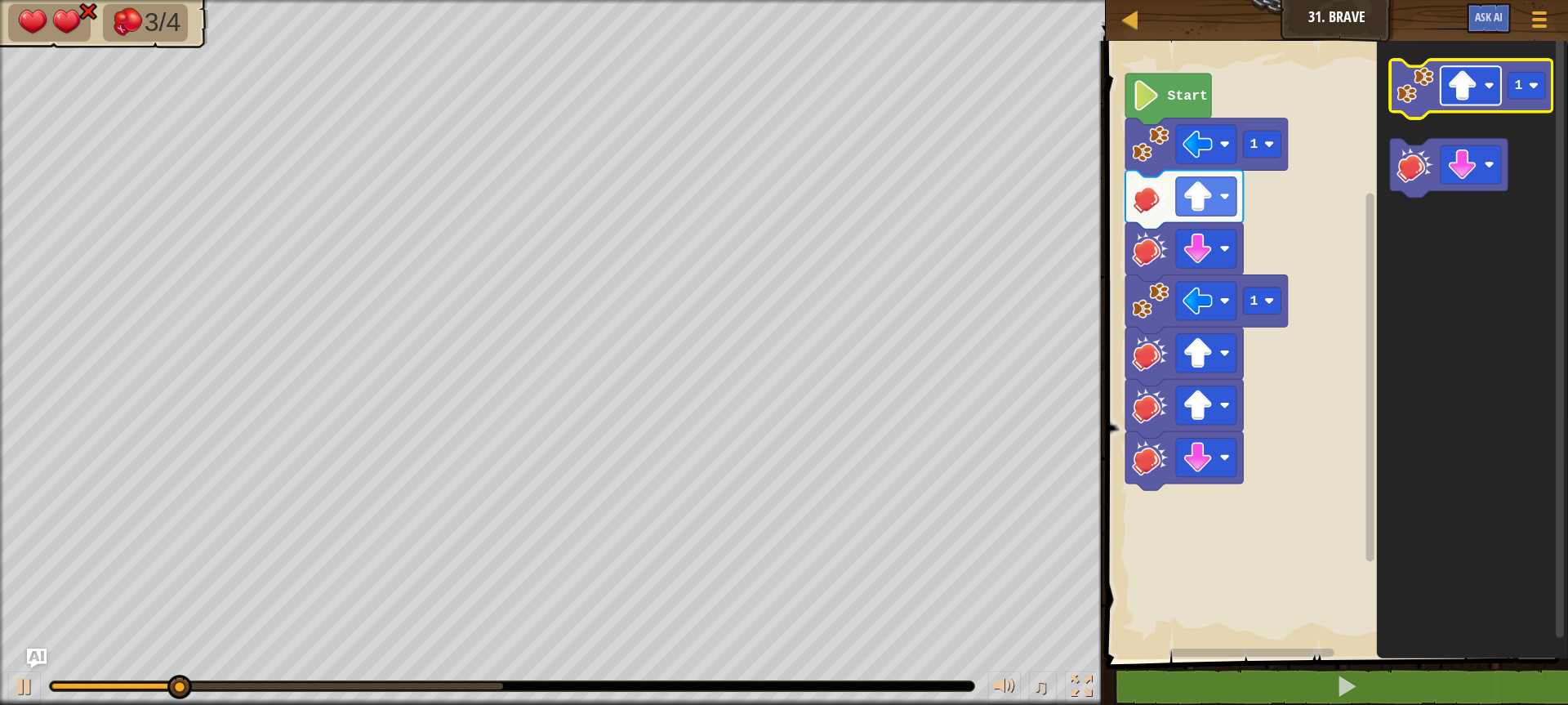
click at [1446, 94] on rect "Blockly Workspace" at bounding box center [1471, 86] width 61 height 39
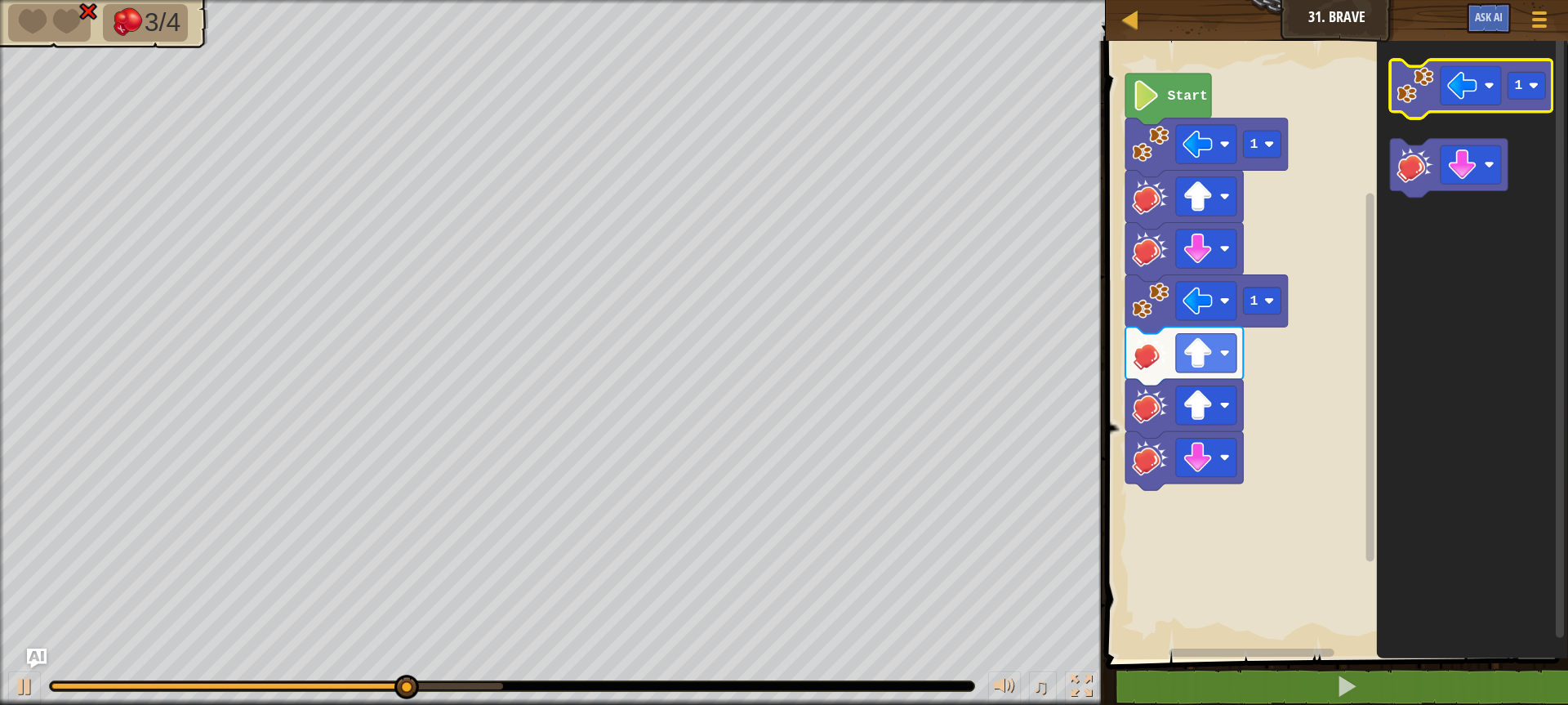
click at [1543, 103] on icon "Blockly Workspace" at bounding box center [1471, 89] width 163 height 59
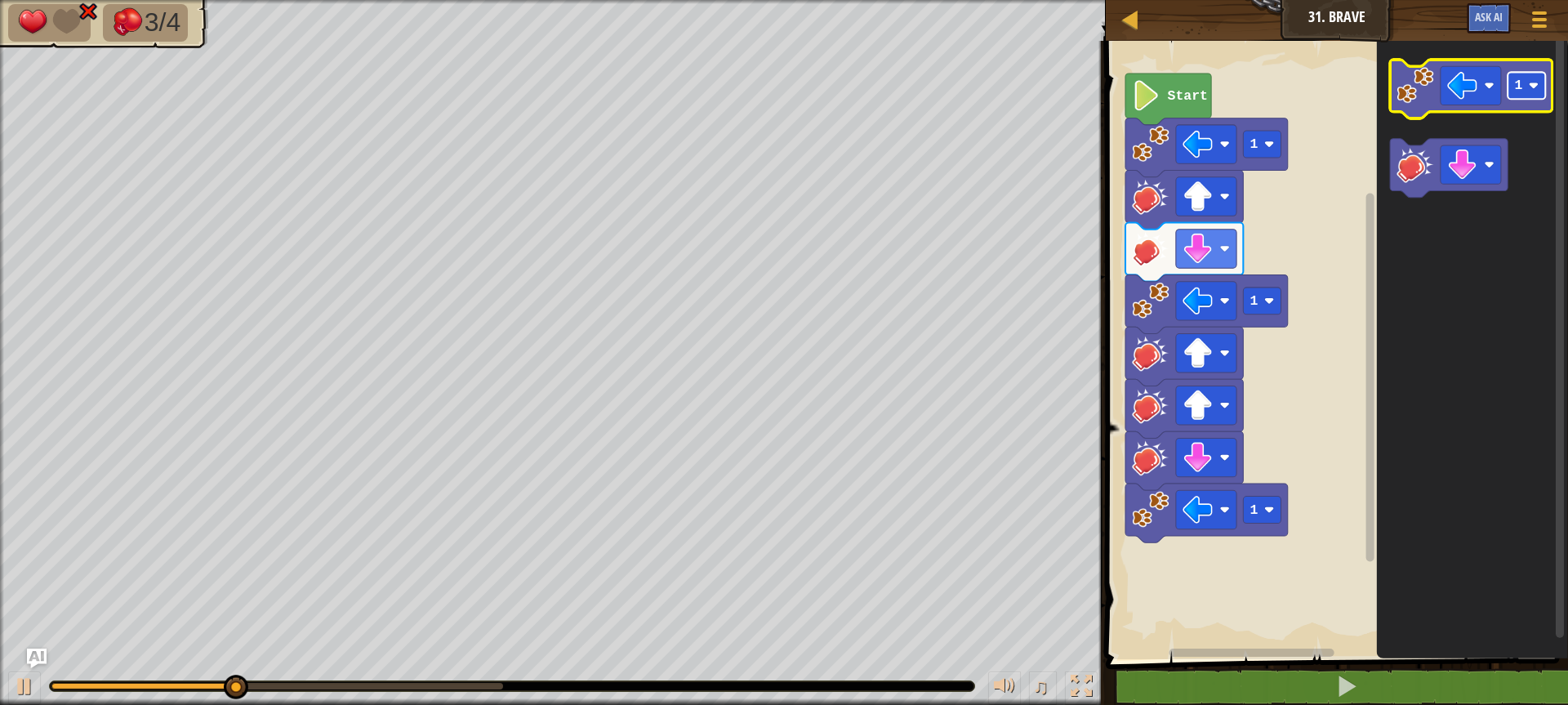
click at [1538, 89] on image "Blockly Workspace" at bounding box center [1533, 86] width 10 height 10
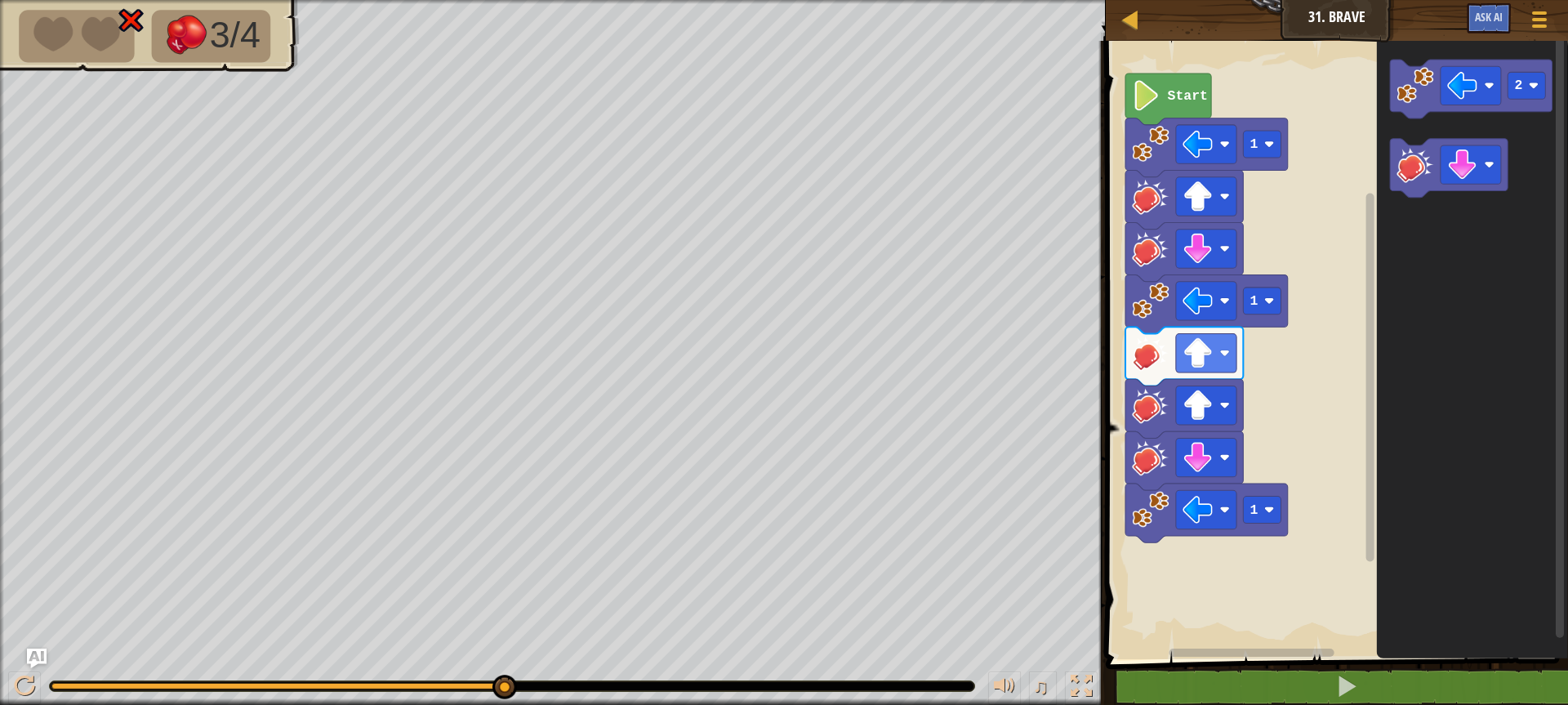
click at [1275, 423] on div "1 1 1 Start 2" at bounding box center [1334, 345] width 467 height 626
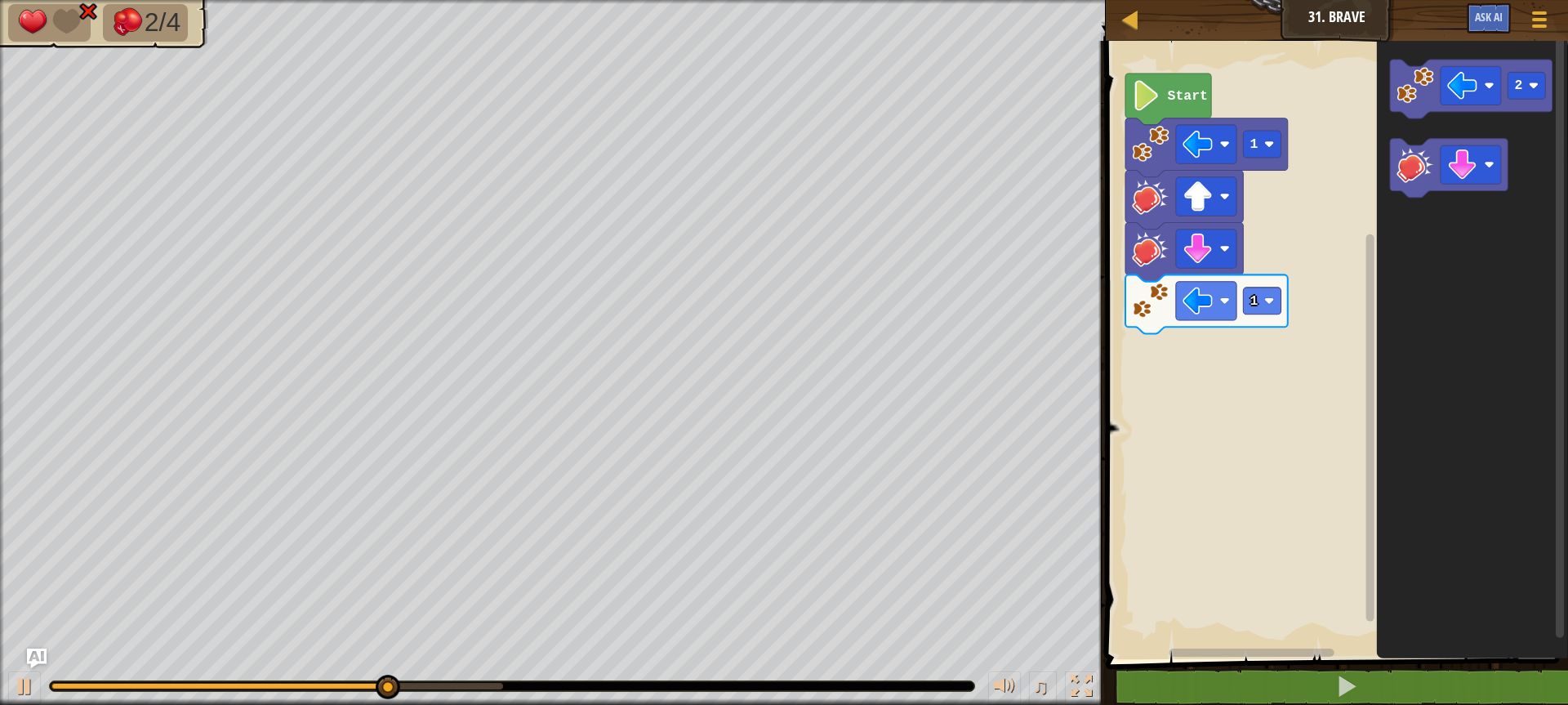
click at [1260, 352] on div "1 1 Start 2" at bounding box center [1334, 345] width 467 height 626
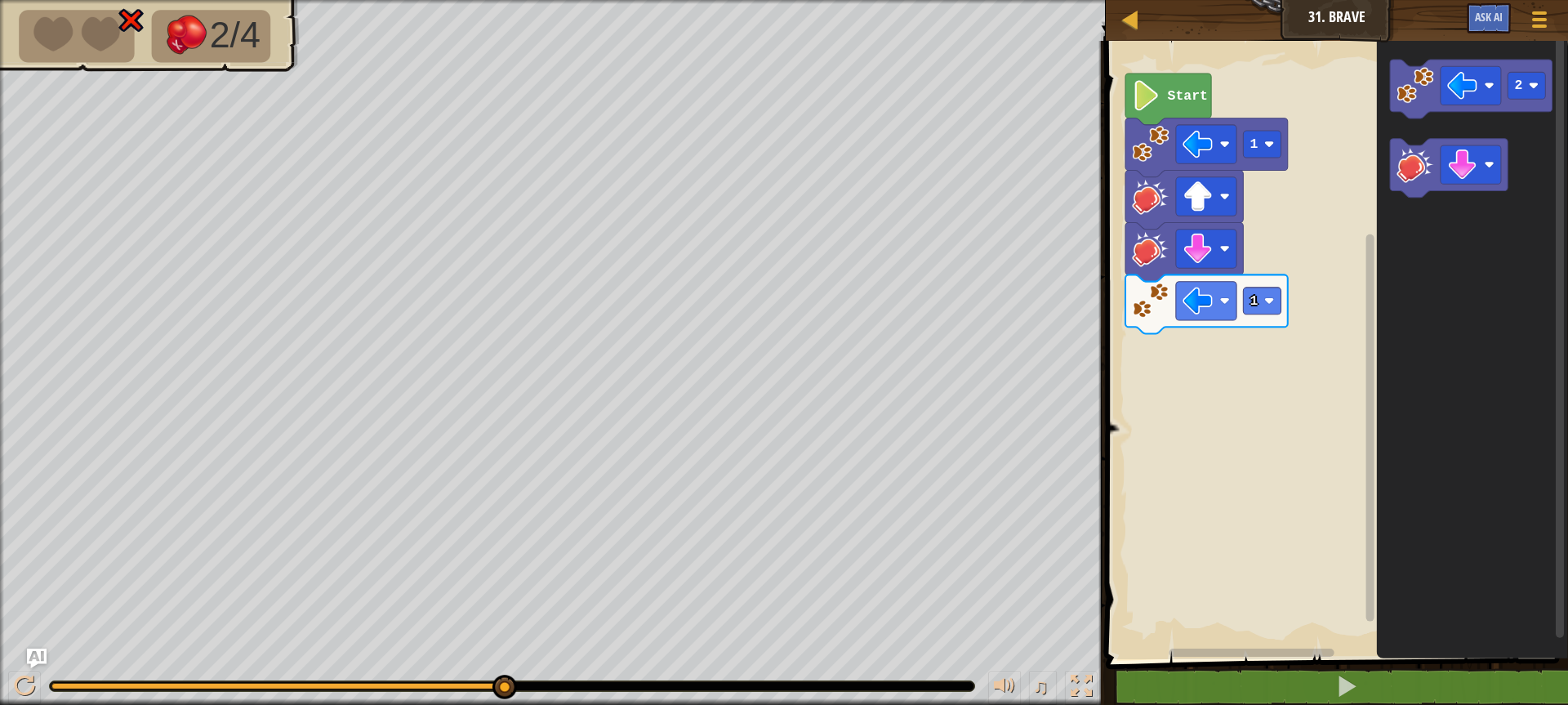
click at [1343, 272] on div "1 1 Start 2" at bounding box center [1334, 345] width 467 height 626
click at [1173, 373] on div "1 1 Start 2" at bounding box center [1334, 345] width 467 height 626
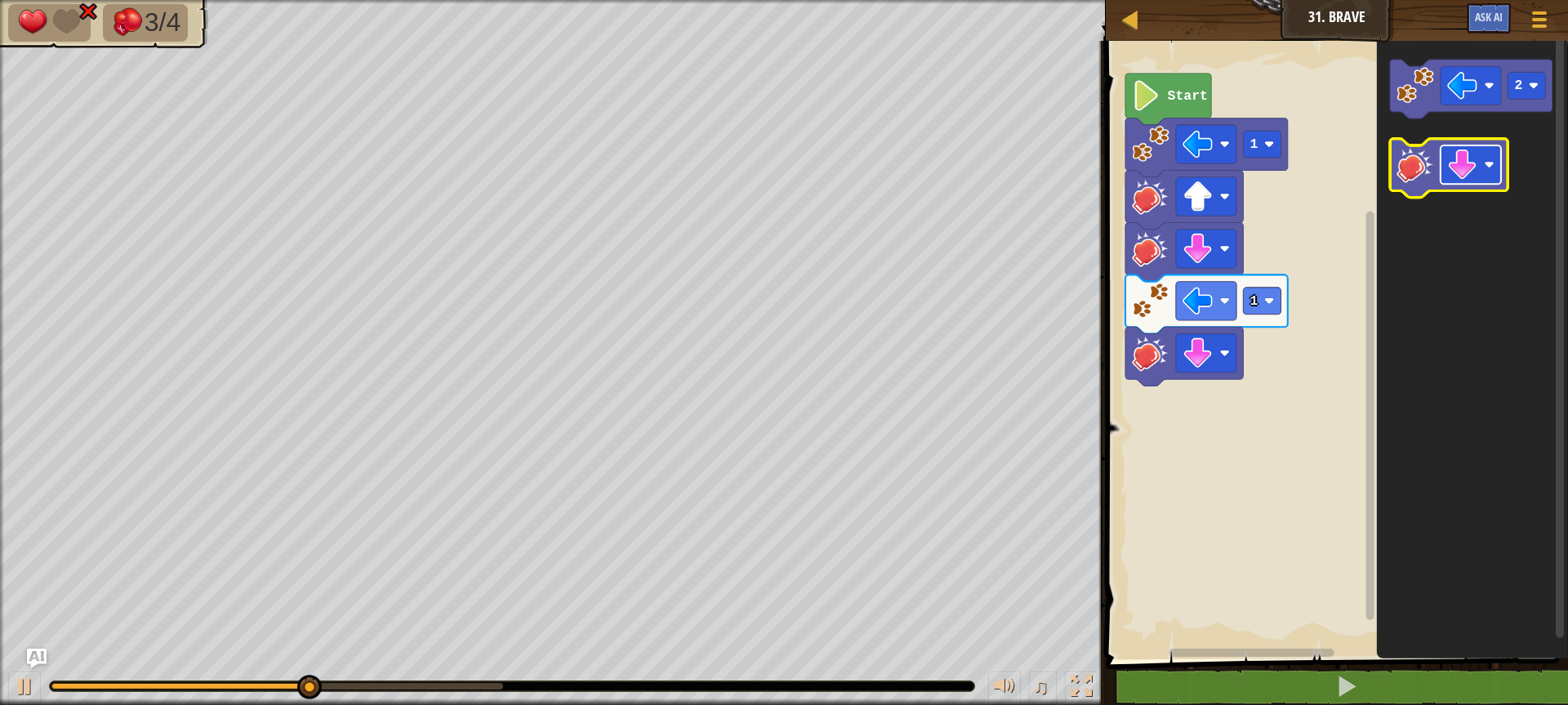
click at [1471, 166] on image "Blockly Workspace" at bounding box center [1461, 164] width 30 height 30
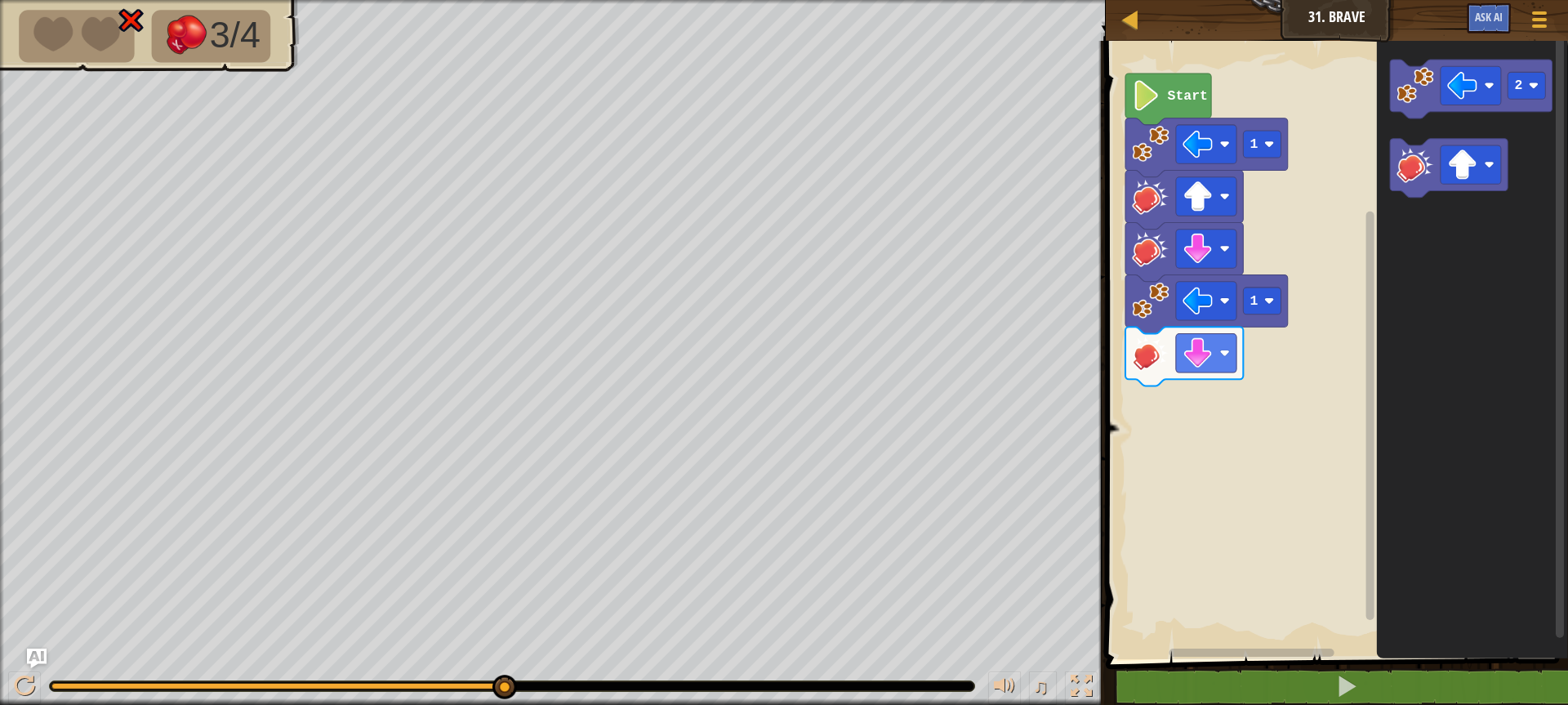
click at [1333, 285] on div "1 1 Start 2" at bounding box center [1334, 345] width 467 height 626
click at [1397, 219] on icon "2" at bounding box center [1472, 345] width 191 height 626
click at [1149, 422] on div "1 1 Start 2" at bounding box center [1334, 345] width 467 height 626
click at [1277, 396] on rect "Blockly Workspace" at bounding box center [1334, 345] width 467 height 626
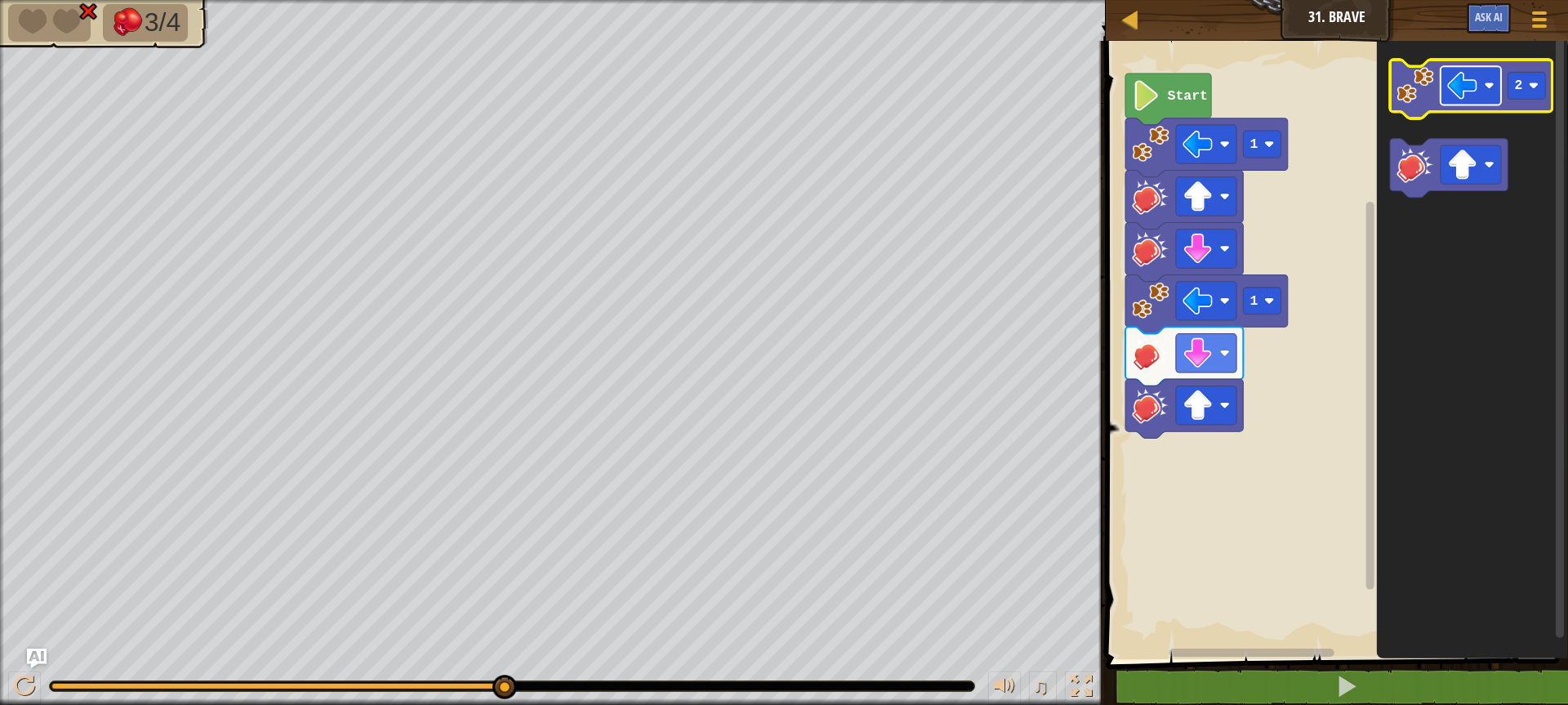
click at [1461, 74] on image "Blockly Workspace" at bounding box center [1461, 85] width 30 height 30
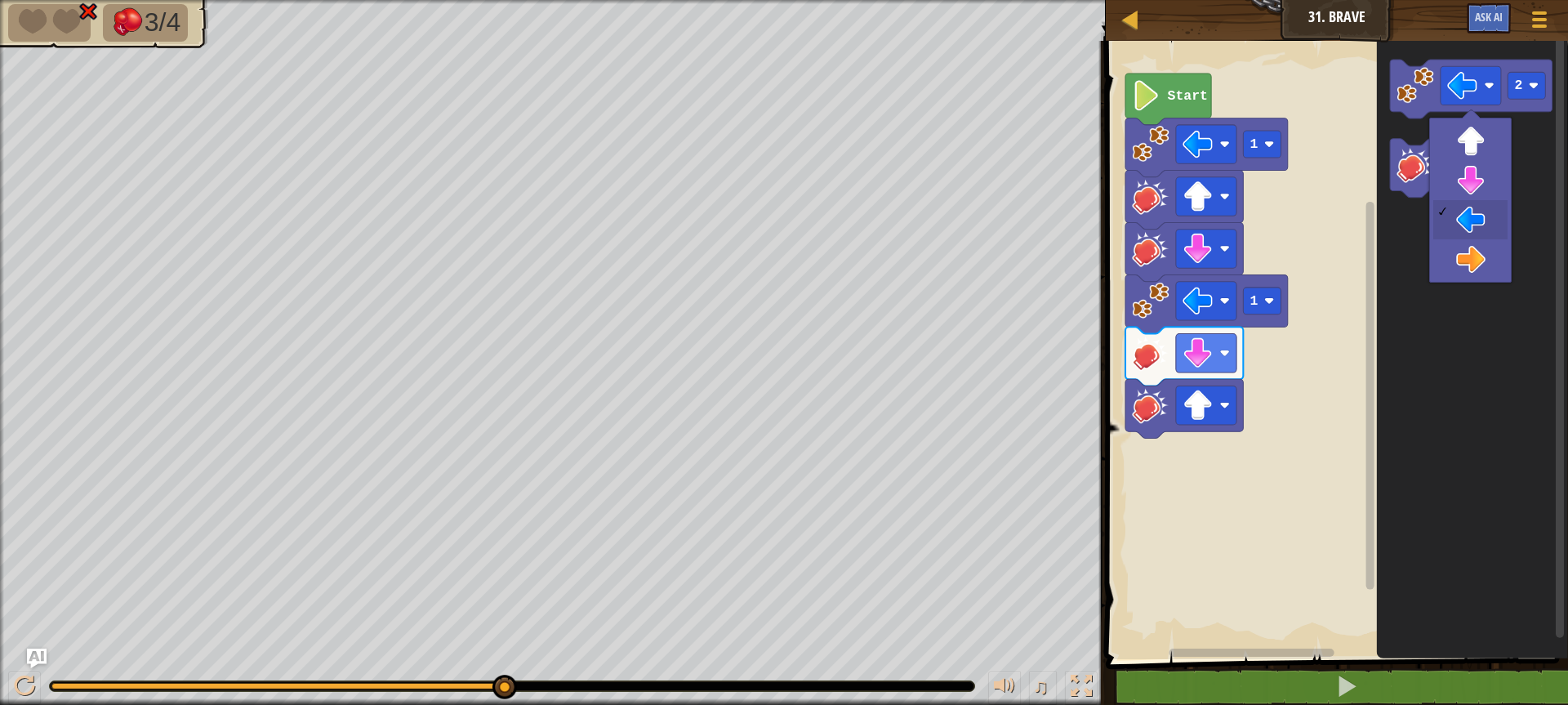
click at [1506, 0] on div "Map Junior 31. Brave Game Menu Ask AI" at bounding box center [1337, 20] width 462 height 41
click at [1506, 14] on button "Ask AI" at bounding box center [1489, 17] width 44 height 30
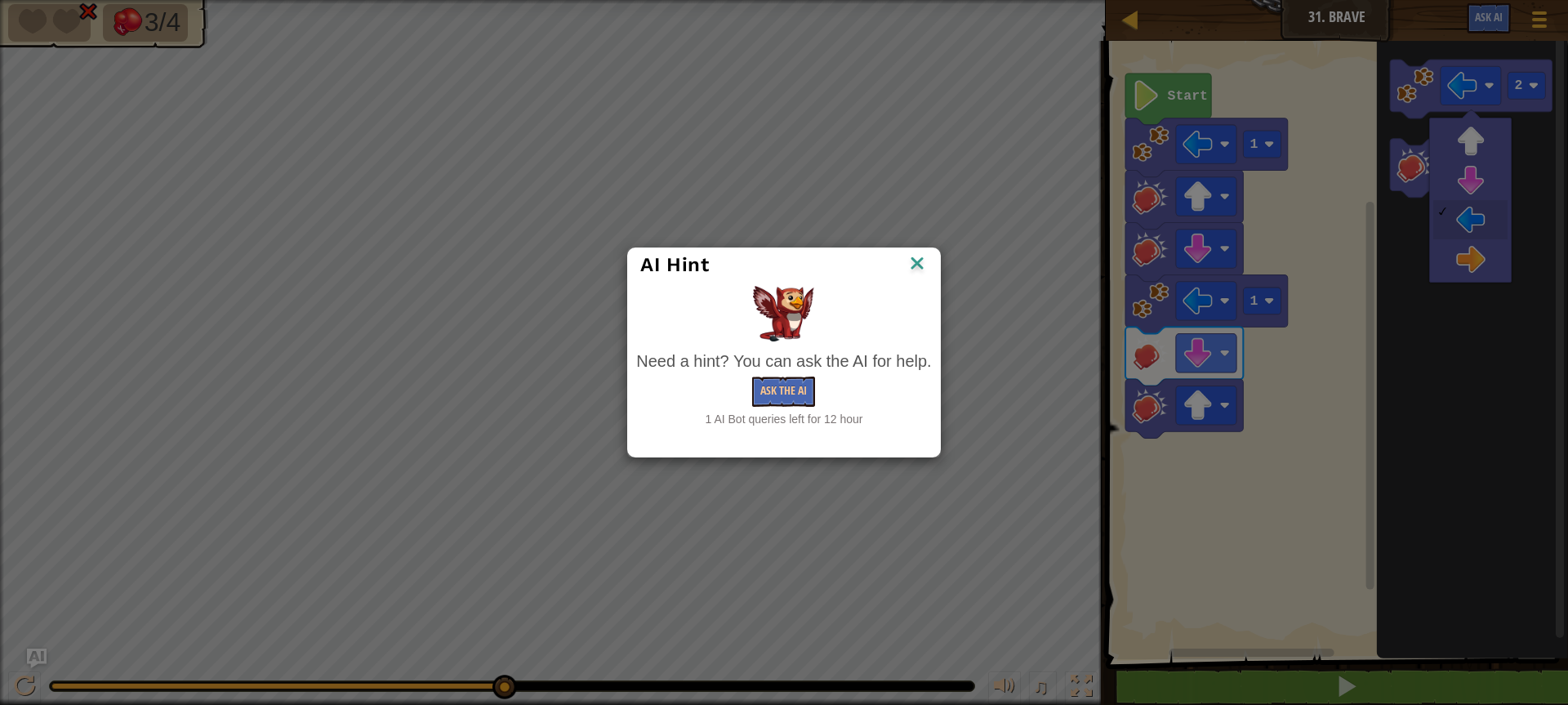
click at [919, 270] on img at bounding box center [917, 264] width 21 height 24
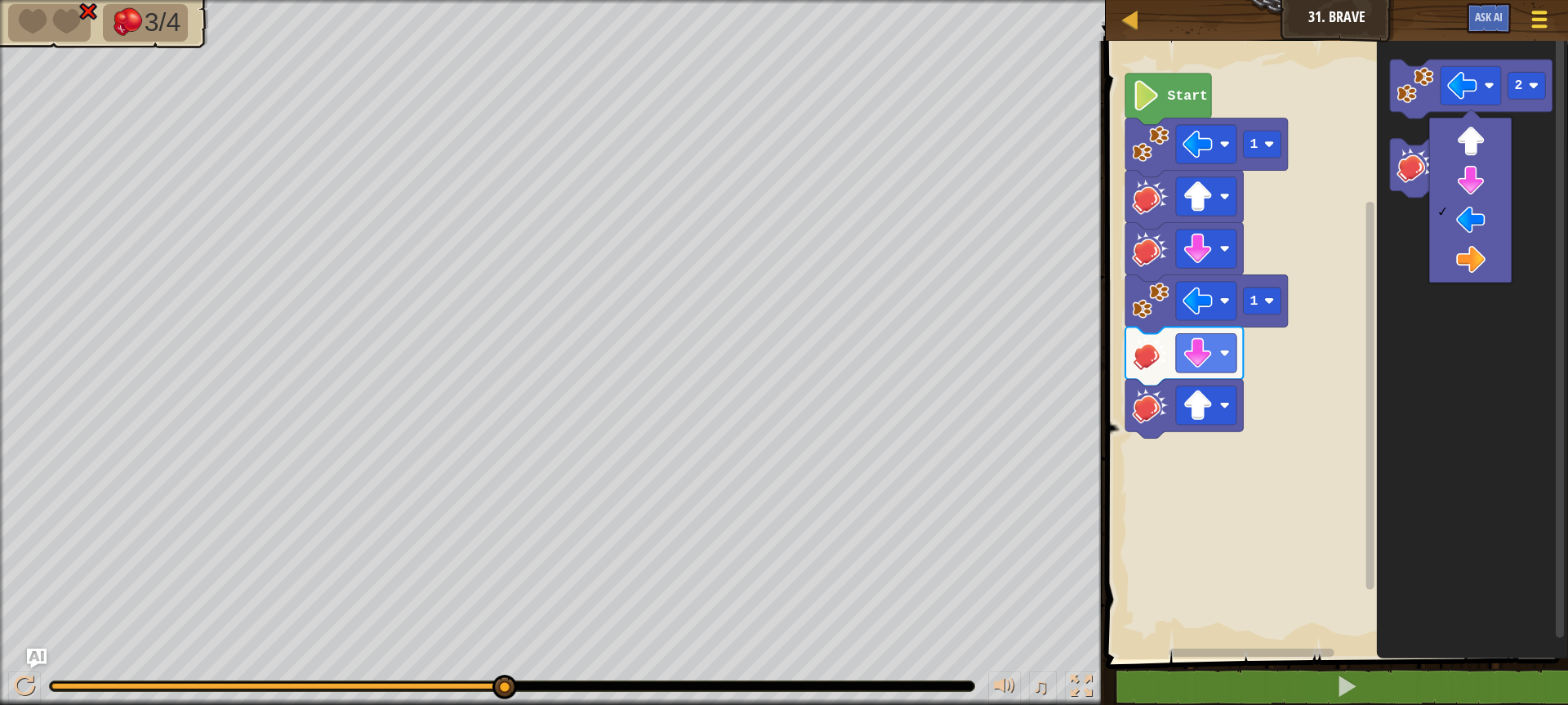
click at [1541, 24] on span at bounding box center [1540, 25] width 15 height 3
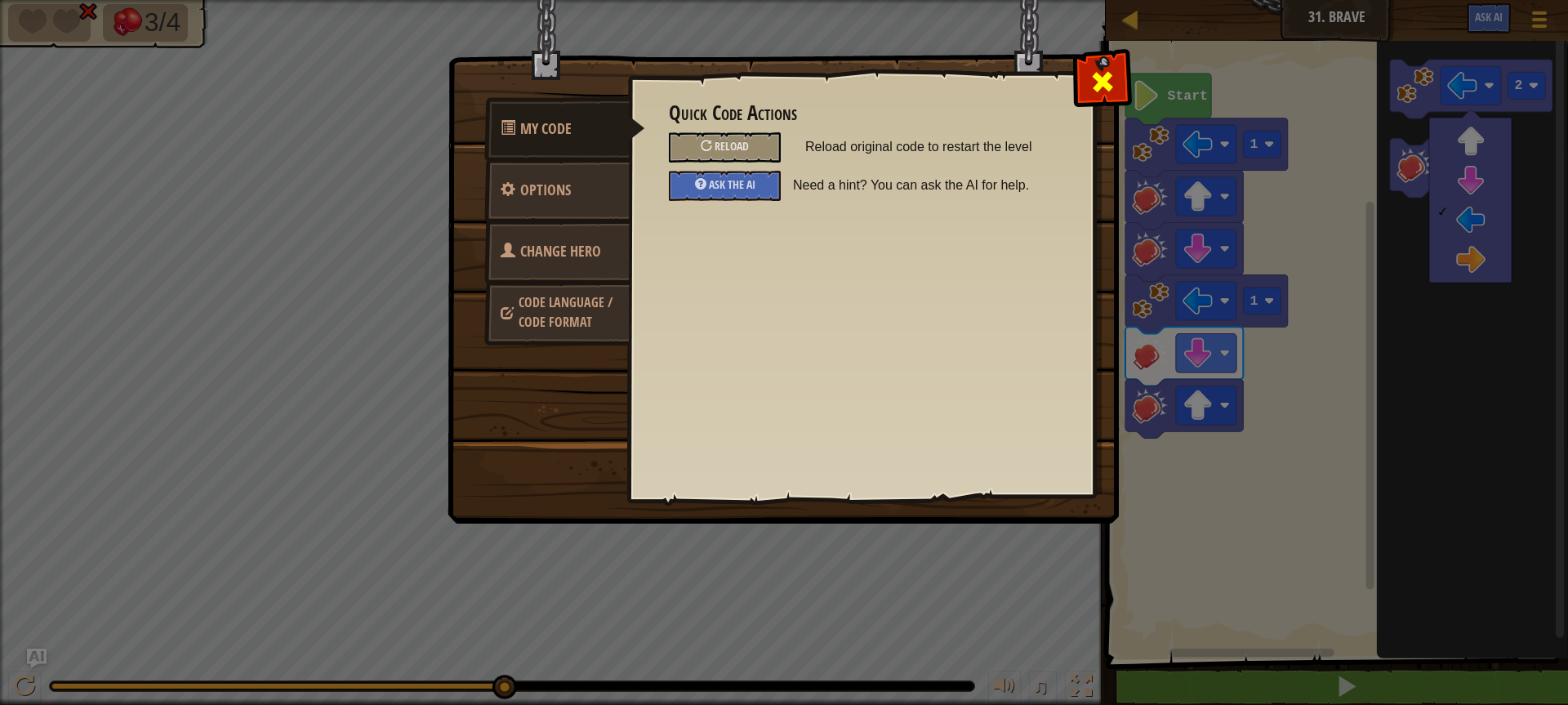
click at [1092, 62] on div at bounding box center [1101, 77] width 51 height 51
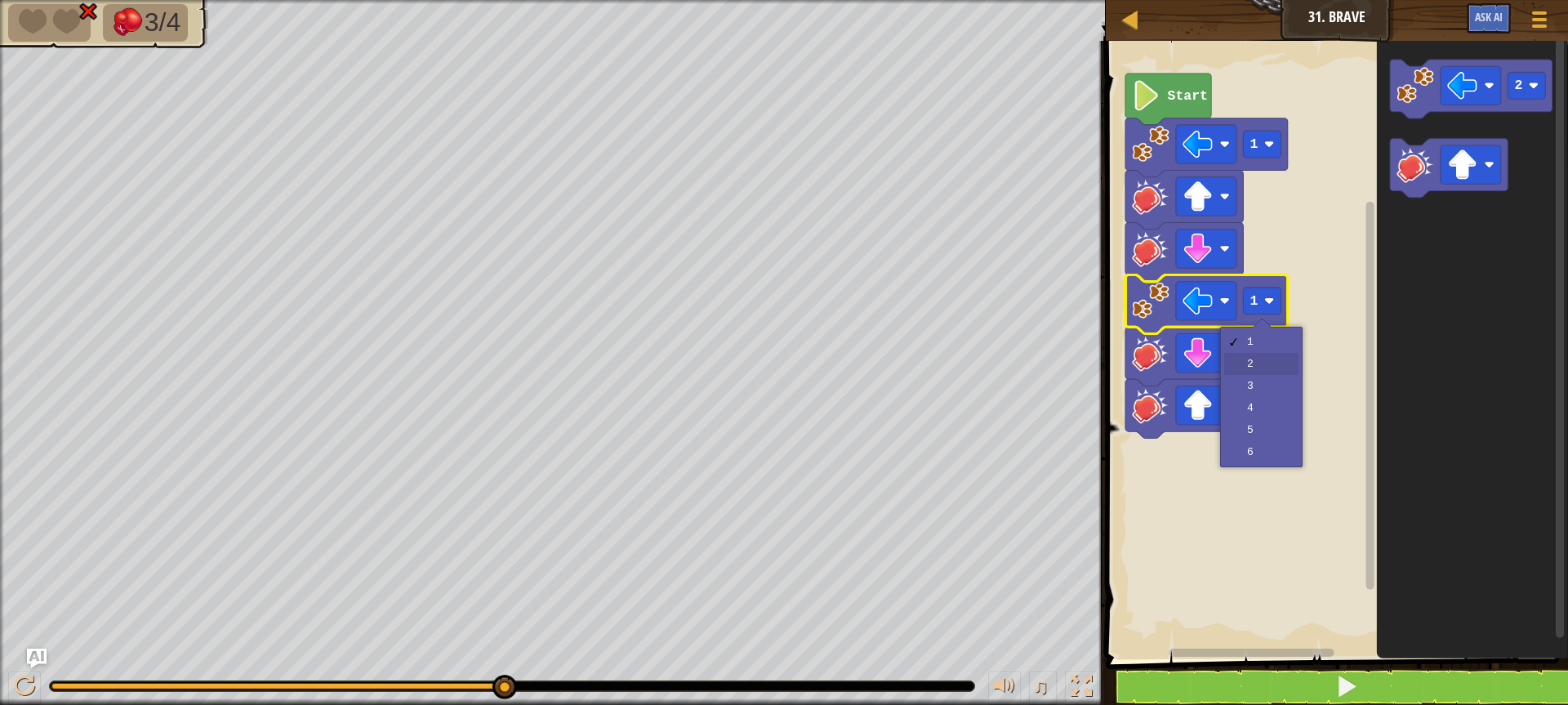
drag, startPoint x: 1259, startPoint y: 368, endPoint x: 1244, endPoint y: 376, distance: 17.0
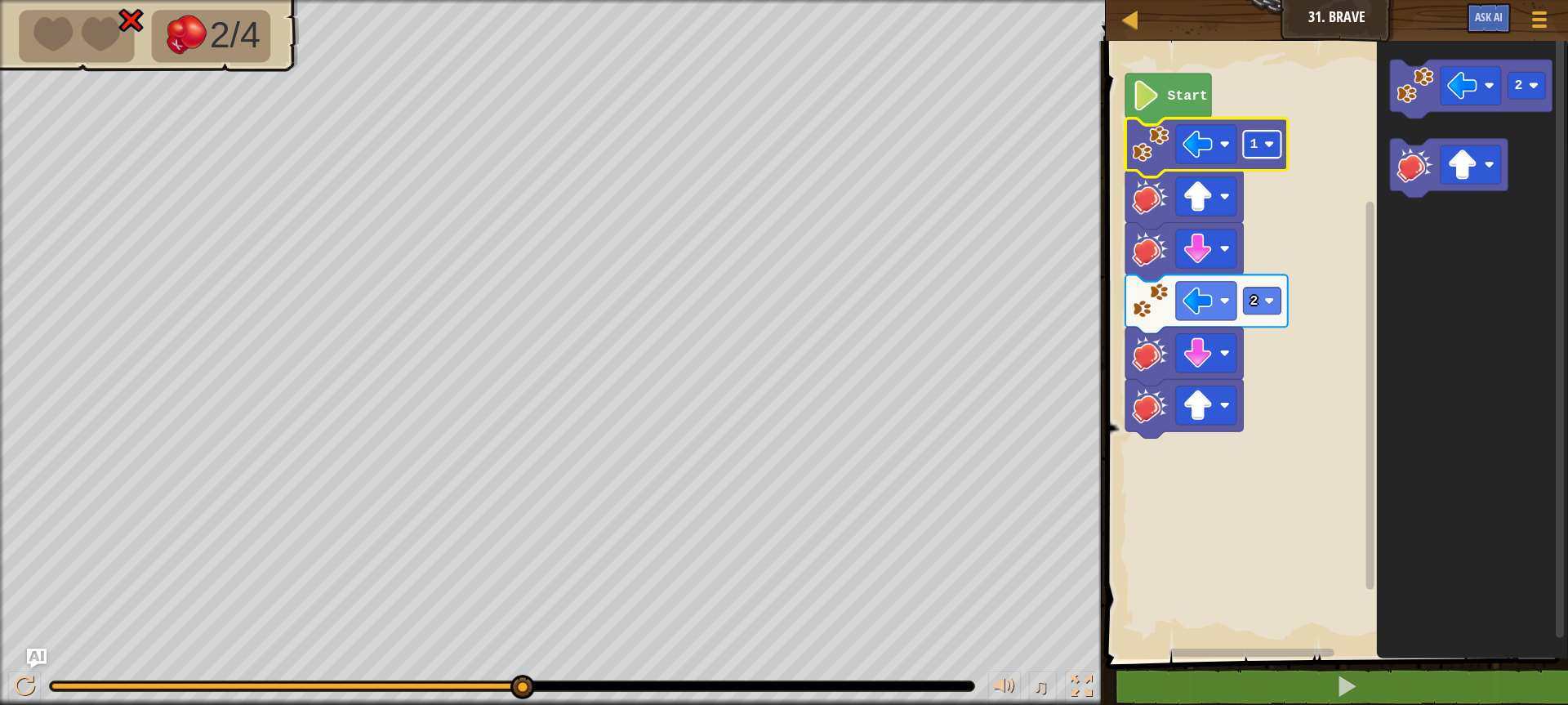
click at [1268, 157] on rect "Blockly Workspace" at bounding box center [1261, 144] width 38 height 27
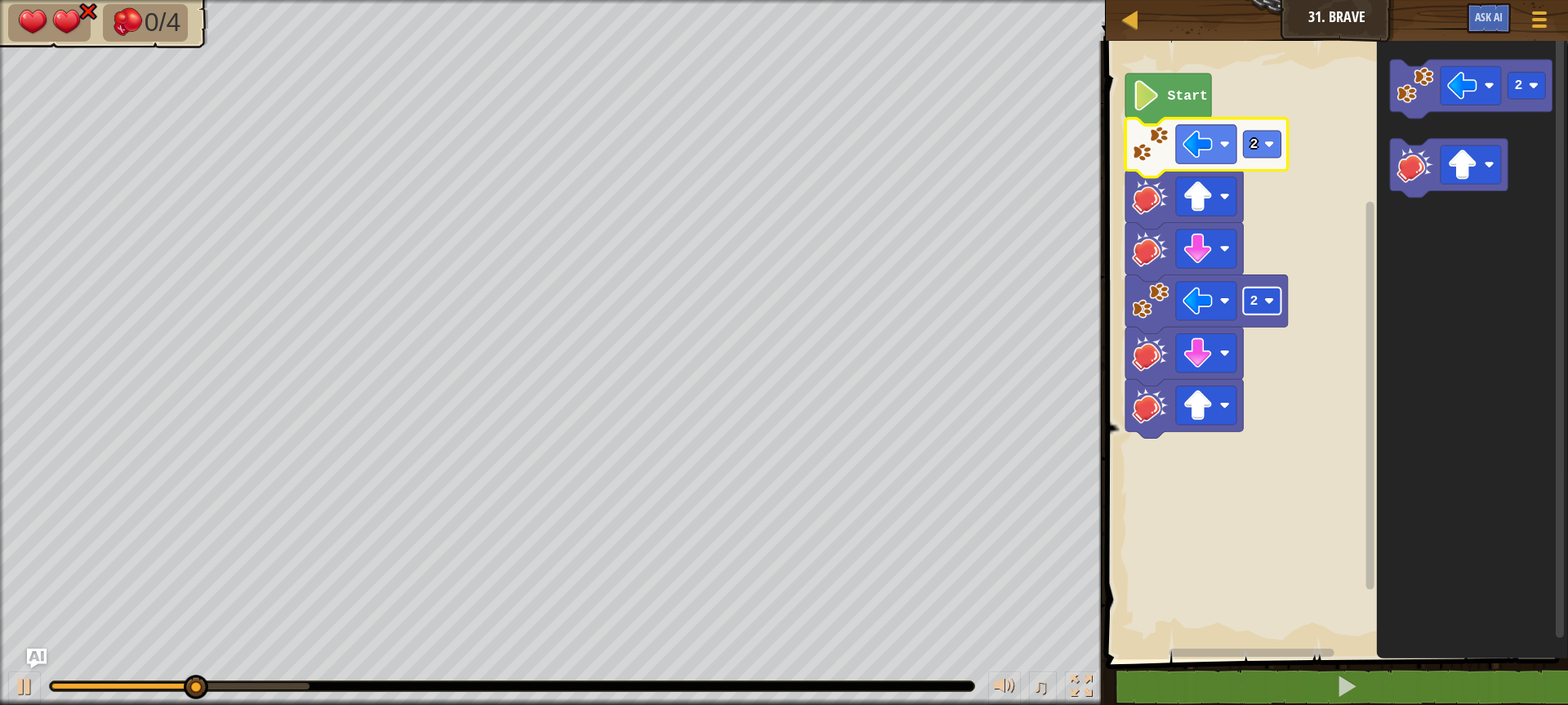
click at [1279, 311] on rect "Blockly Workspace" at bounding box center [1261, 301] width 38 height 27
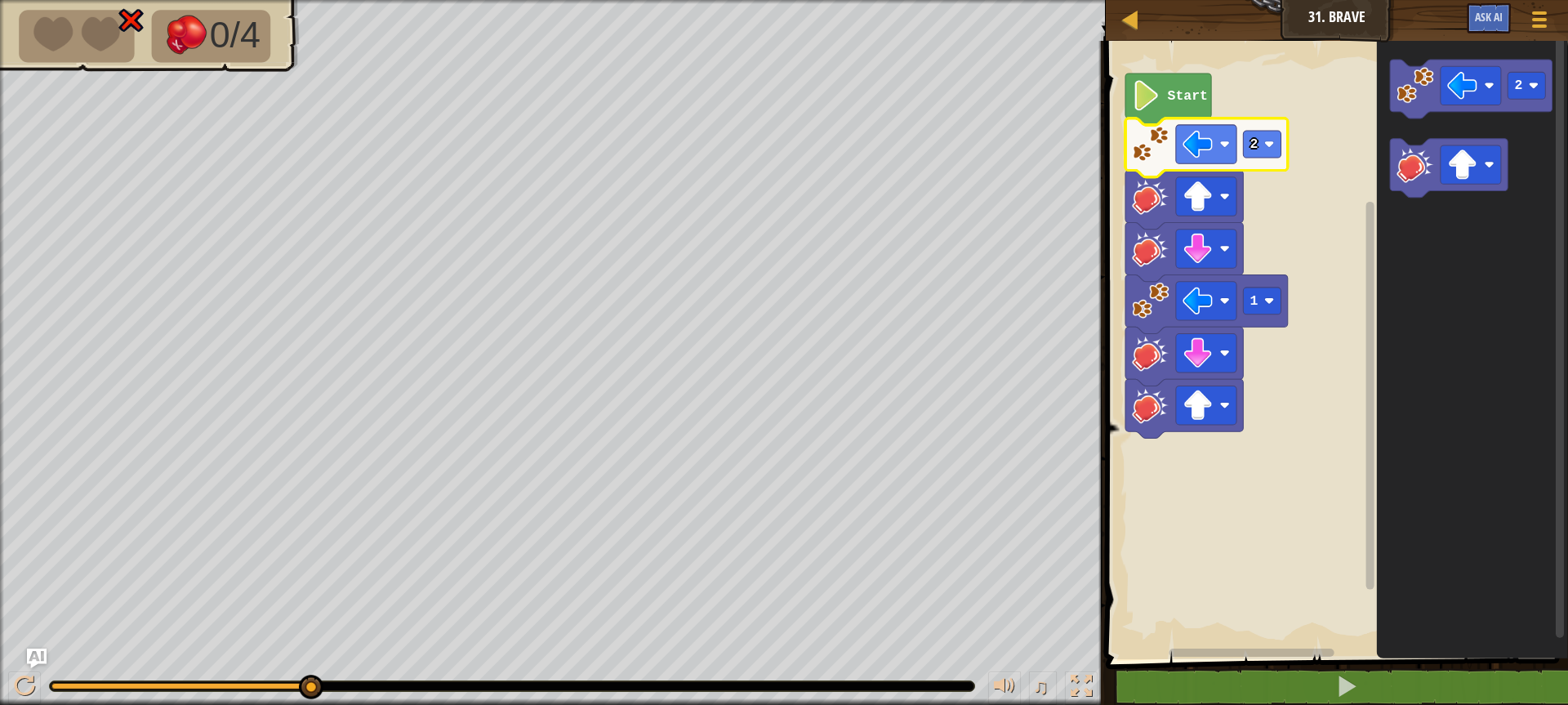
click at [1274, 152] on rect "Blockly Workspace" at bounding box center [1261, 144] width 38 height 27
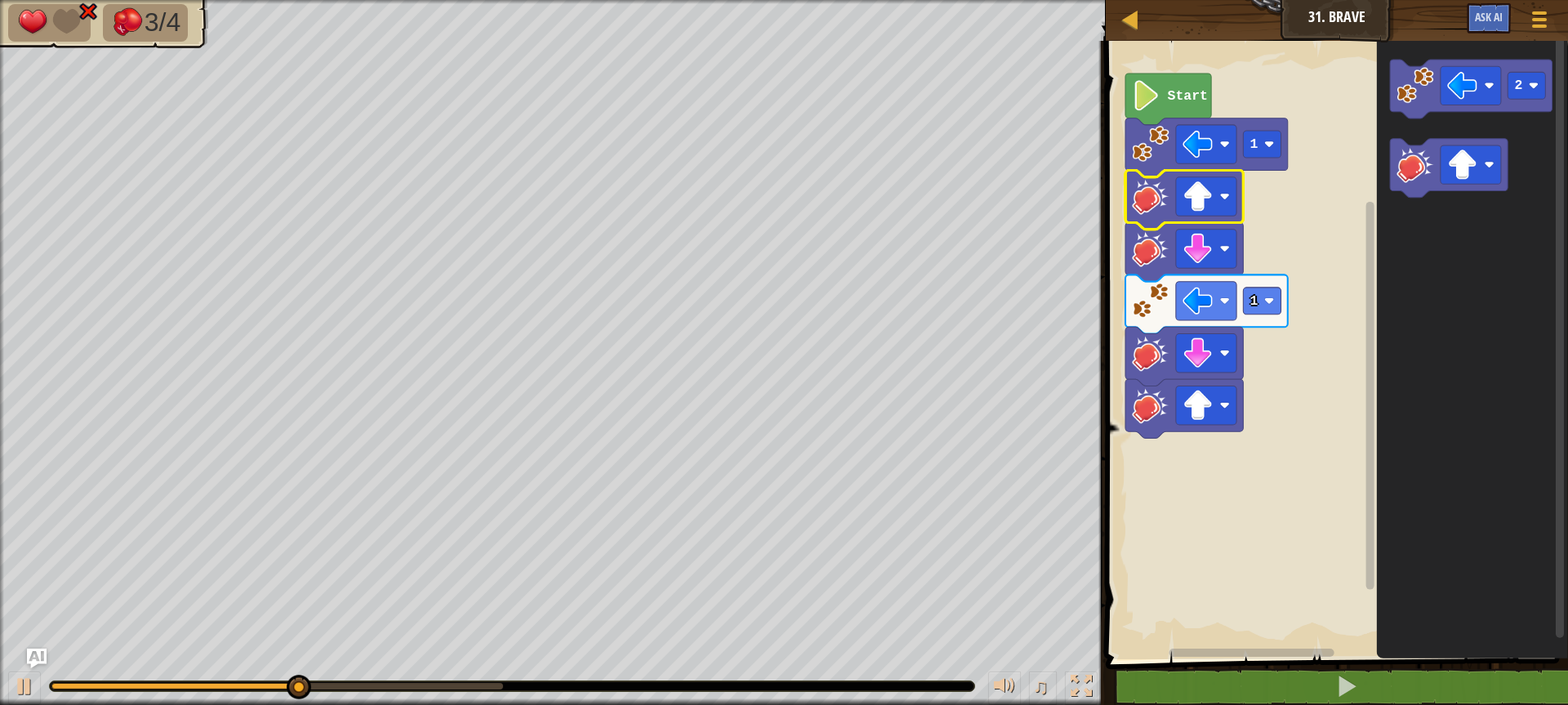
click at [1245, 114] on rect "Blockly Workspace" at bounding box center [1334, 345] width 467 height 626
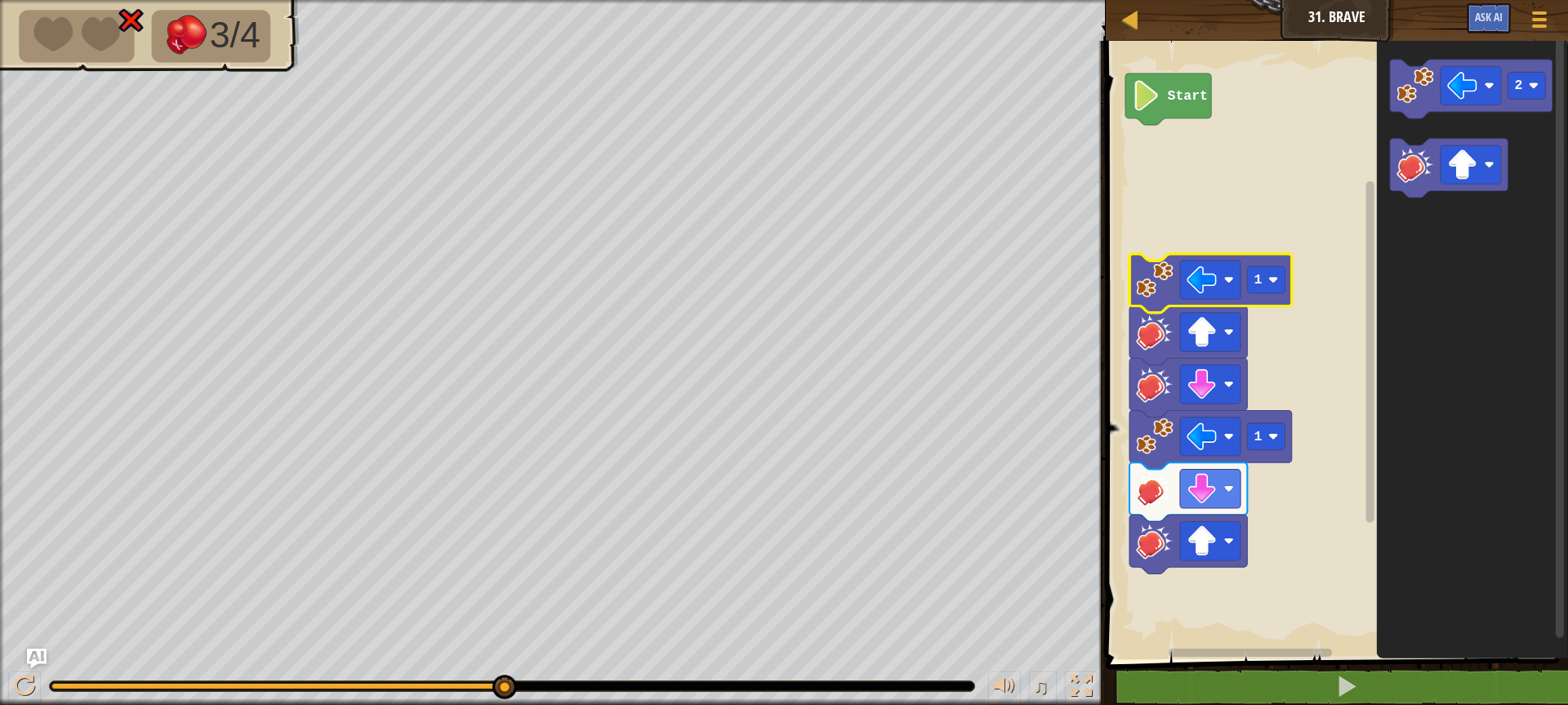
click at [1277, 520] on rect "Blockly Workspace" at bounding box center [1334, 345] width 467 height 626
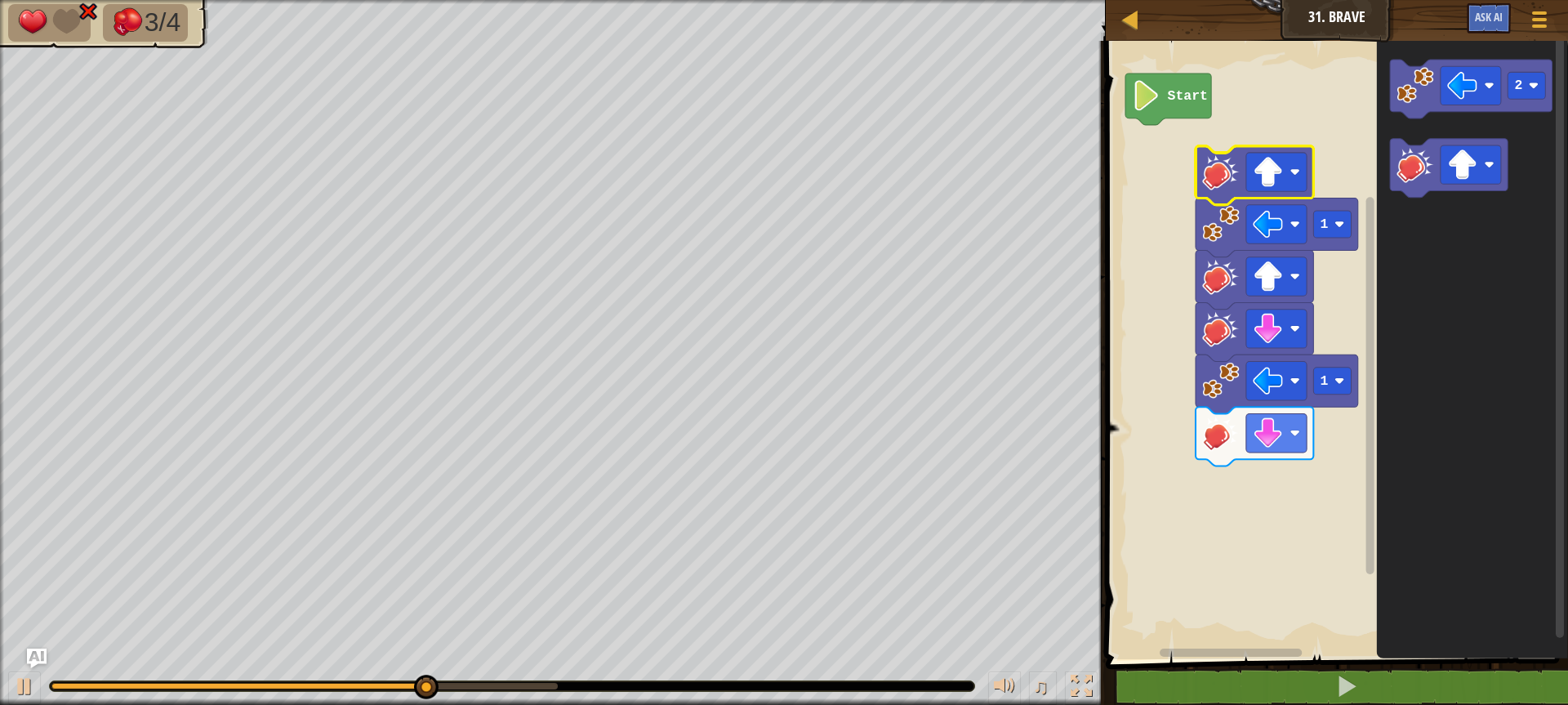
click at [1230, 173] on image "Blockly Workspace" at bounding box center [1220, 171] width 37 height 37
click at [1230, 174] on image "Blockly Workspace" at bounding box center [1220, 171] width 37 height 37
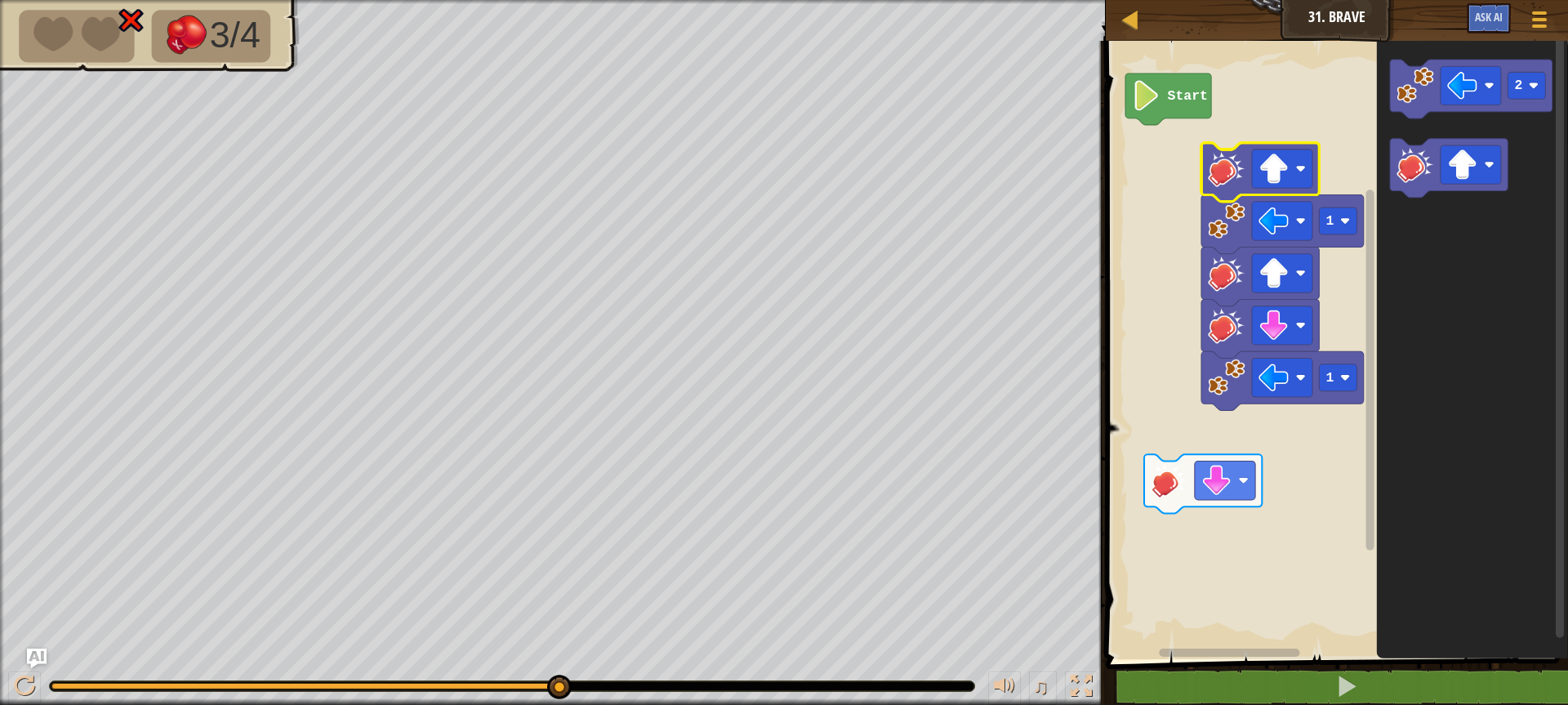
click at [1242, 185] on image "Blockly Workspace" at bounding box center [1226, 168] width 37 height 37
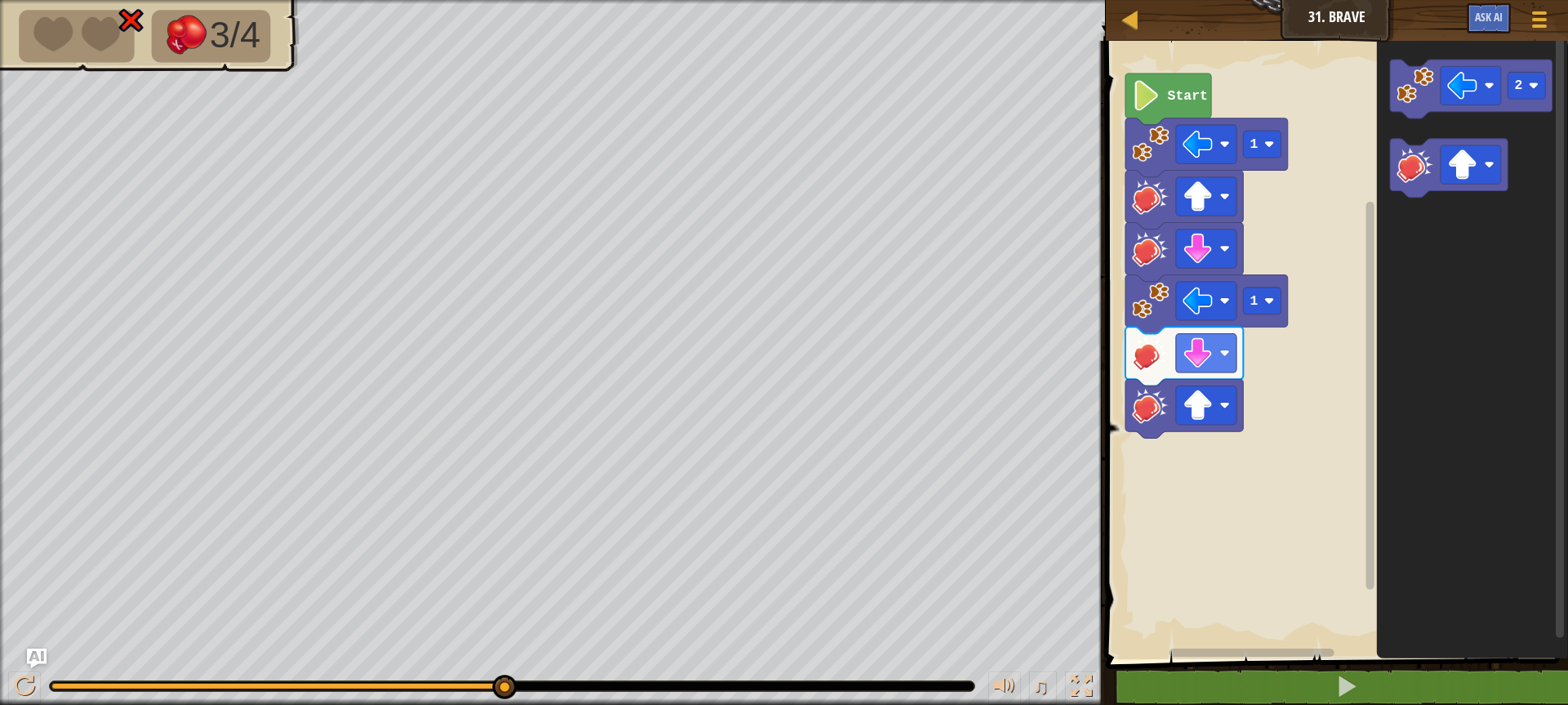
click at [1308, 370] on rect "Blockly Workspace" at bounding box center [1334, 345] width 467 height 626
click at [1212, 401] on image "Blockly Workspace" at bounding box center [1197, 405] width 30 height 30
click at [1481, 173] on rect "Blockly Workspace" at bounding box center [1471, 165] width 61 height 39
click at [1139, 471] on div "Start 1 1 2" at bounding box center [1334, 345] width 467 height 626
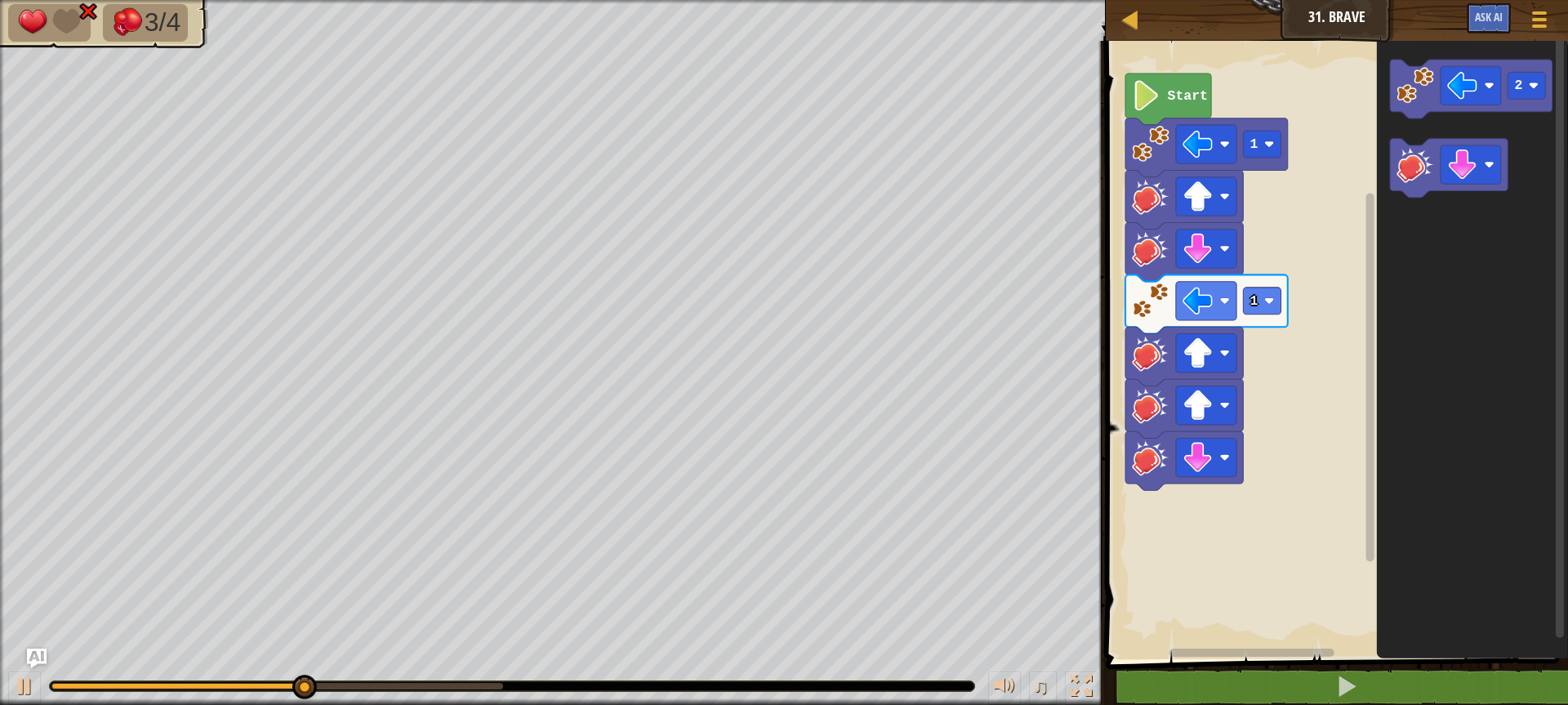
click at [1413, 262] on icon "2" at bounding box center [1472, 345] width 191 height 626
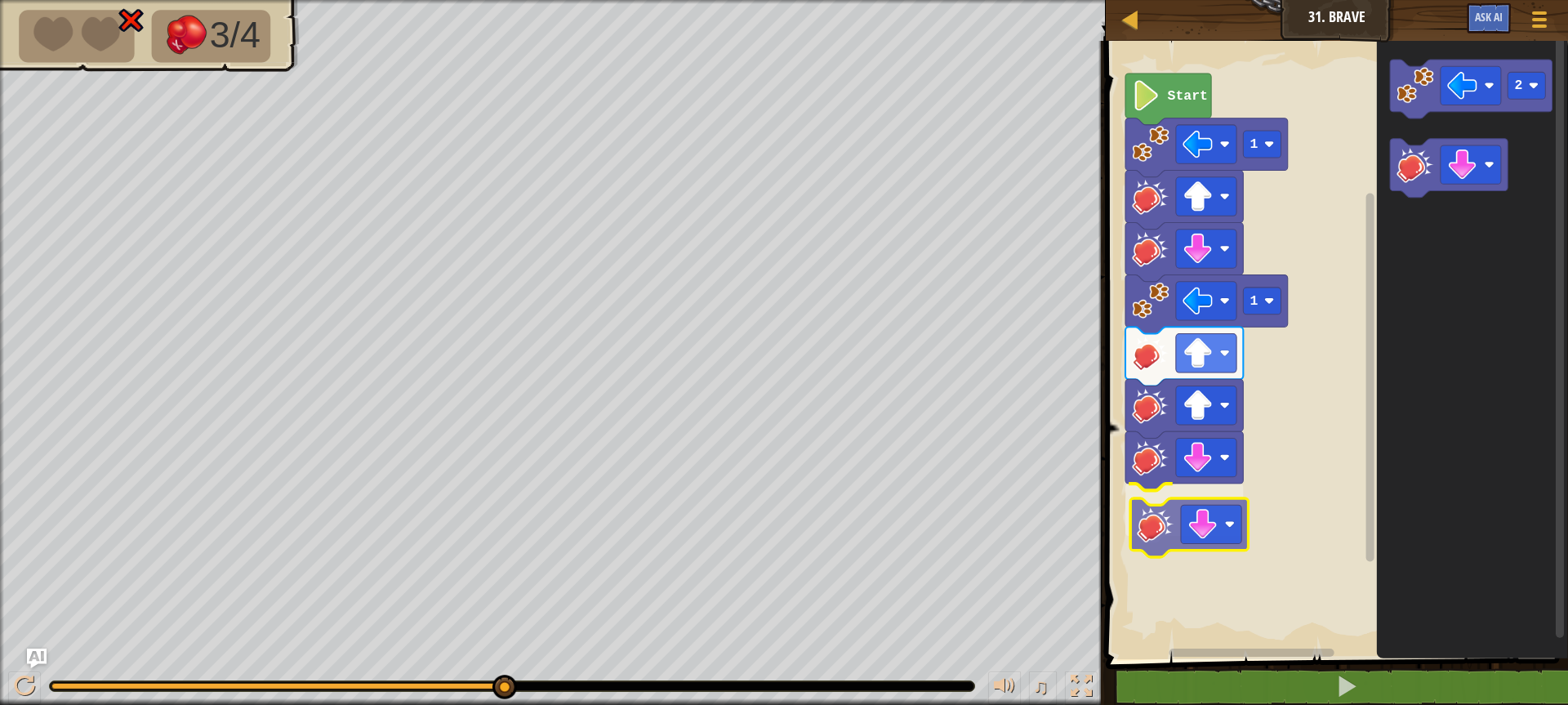
click at [1170, 534] on div "Start 1 1 2" at bounding box center [1334, 345] width 467 height 626
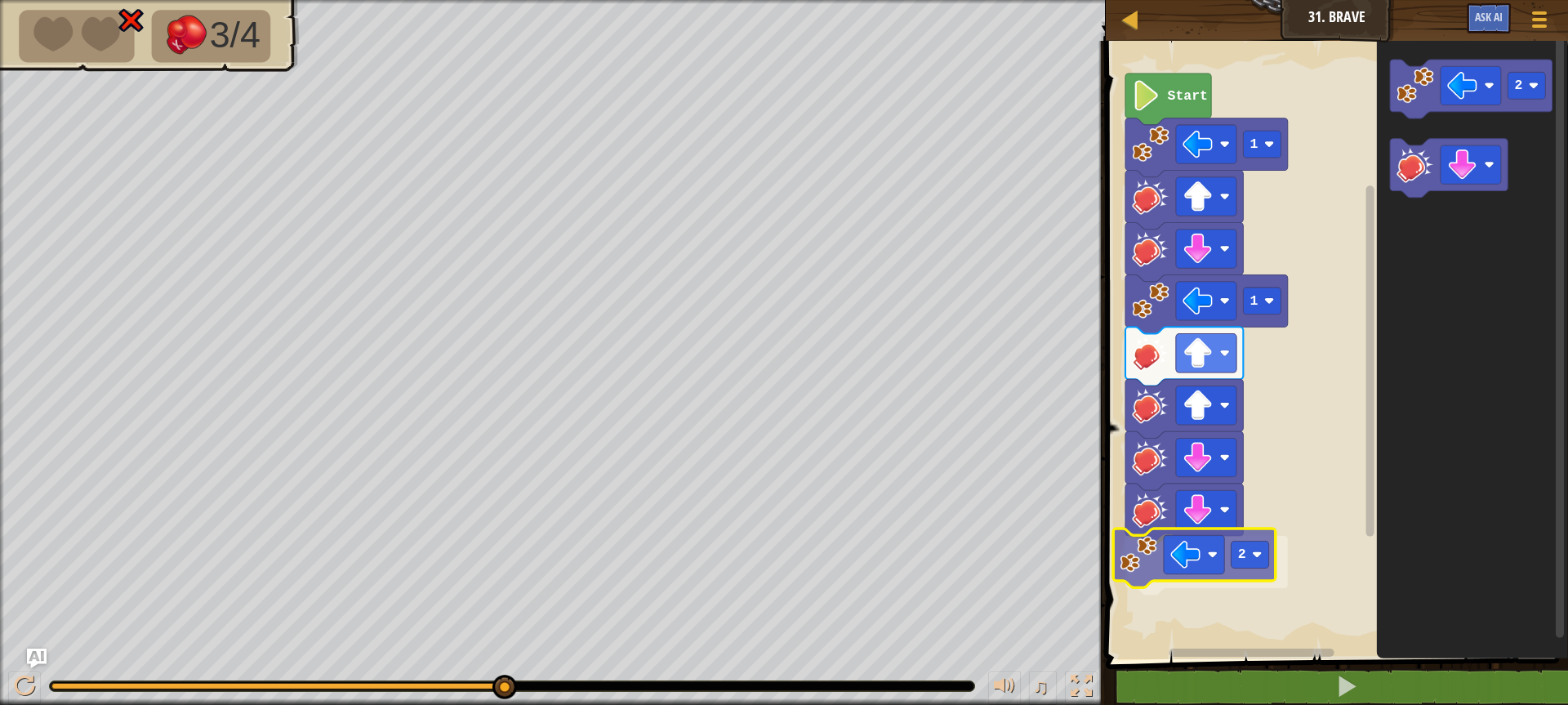
click at [1138, 568] on div "Start 1 1 2 2 2" at bounding box center [1334, 345] width 467 height 626
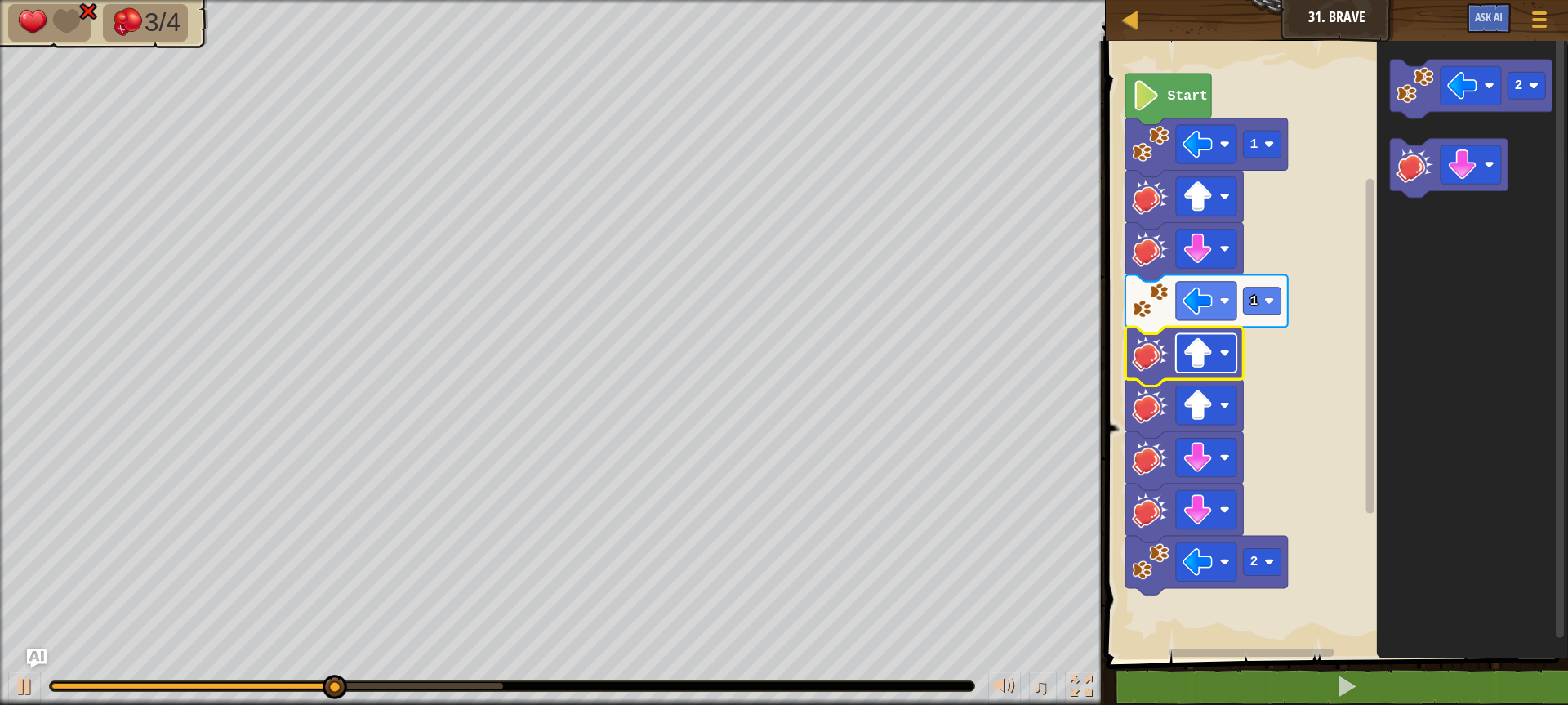
click at [1222, 355] on image "Blockly Workspace" at bounding box center [1224, 353] width 10 height 10
